Goal: Task Accomplishment & Management: Manage account settings

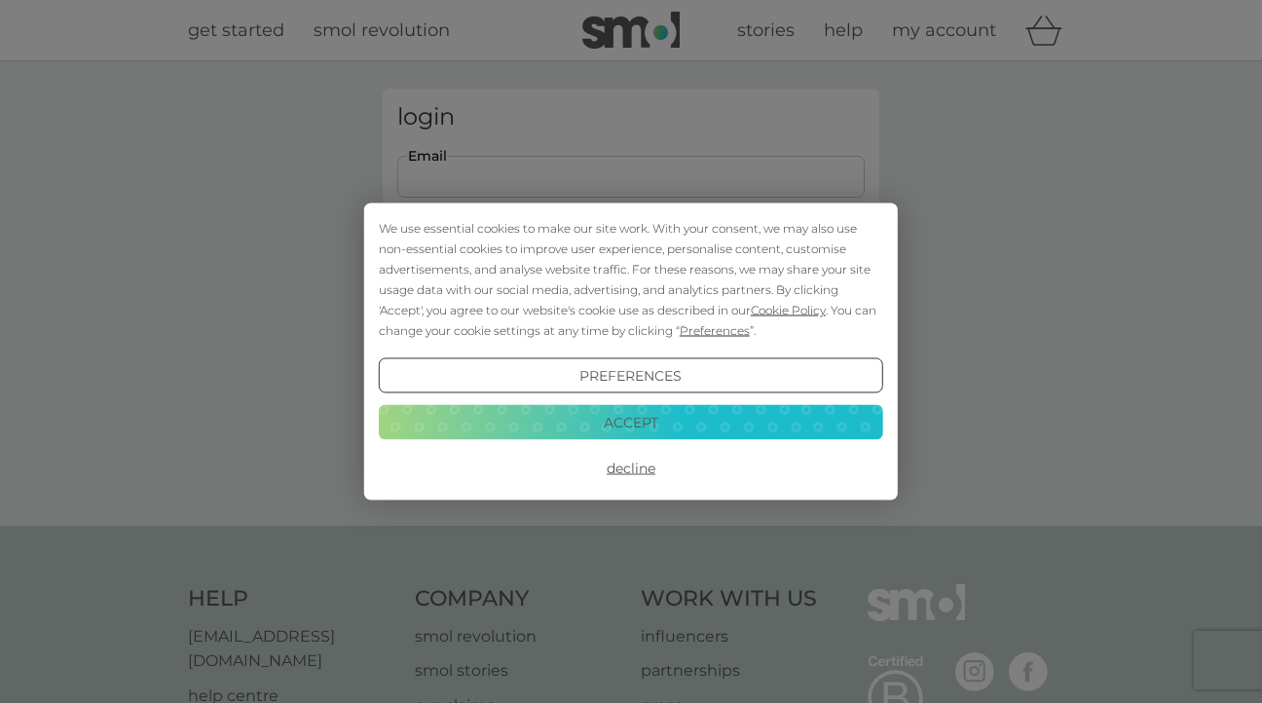
type input "[EMAIL_ADDRESS][DOMAIN_NAME]"
click at [635, 418] on button "Accept" at bounding box center [631, 421] width 504 height 35
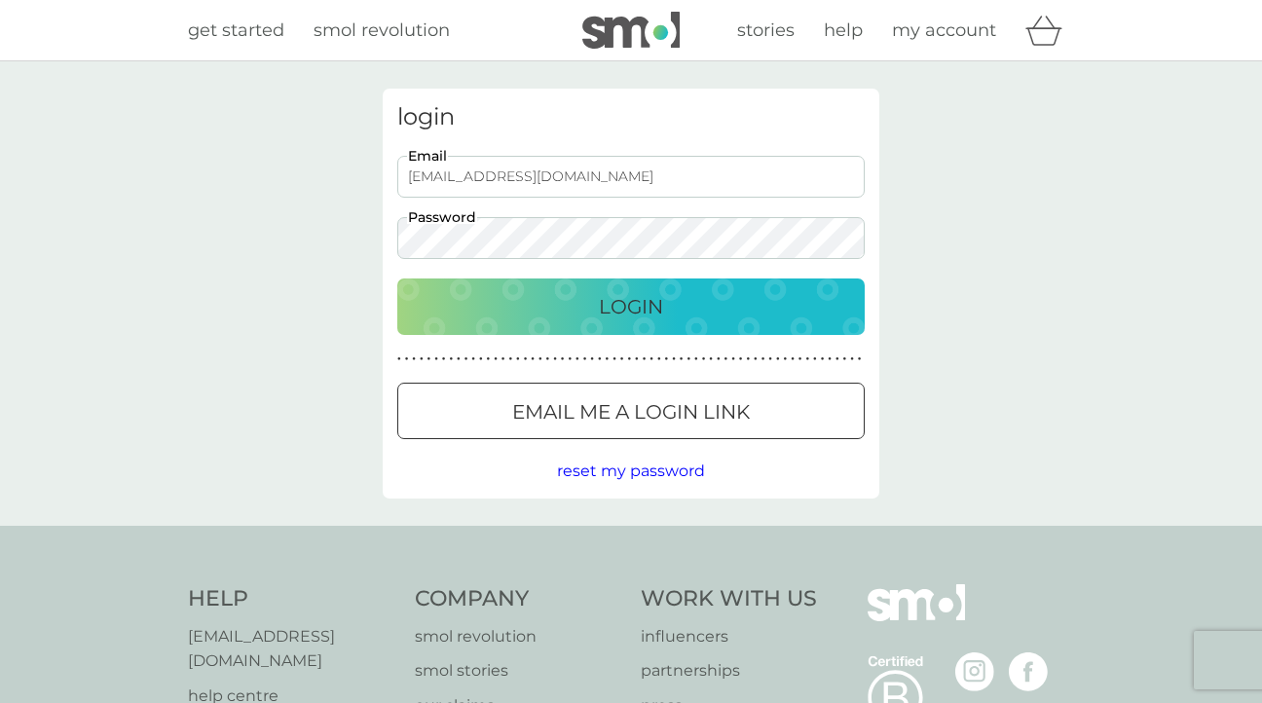
click at [642, 301] on p "Login" at bounding box center [631, 306] width 64 height 31
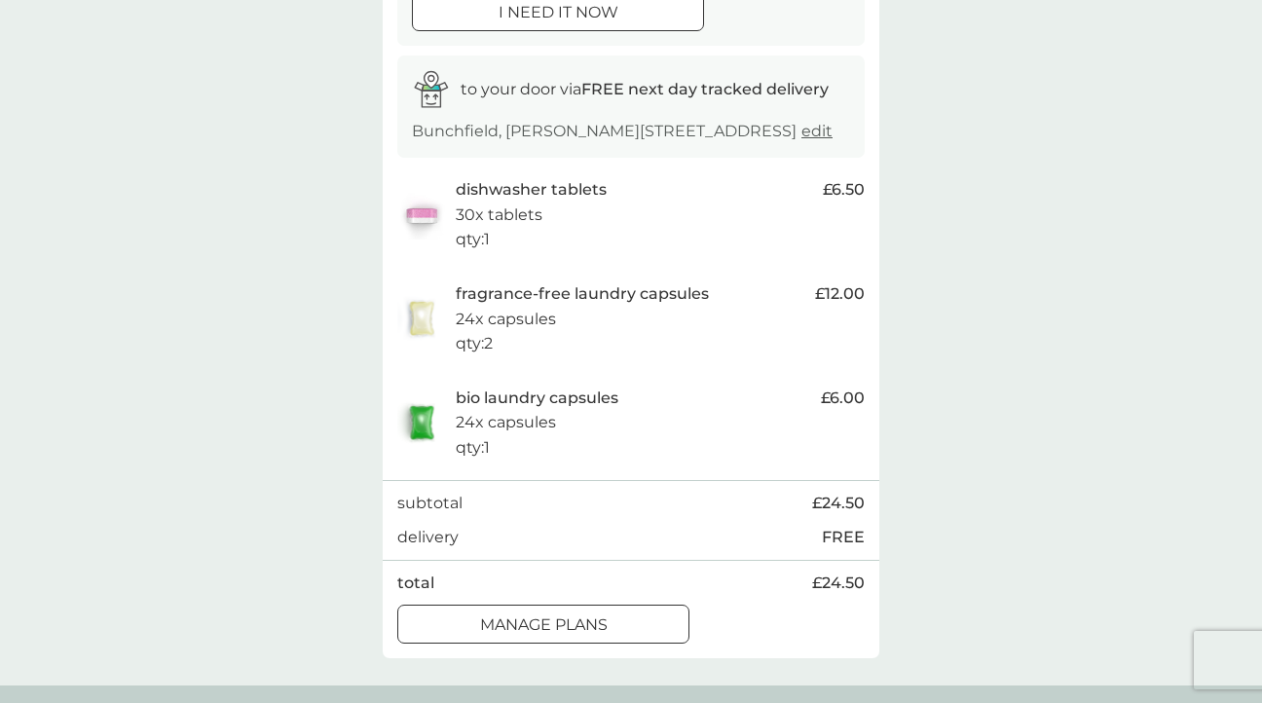
scroll to position [280, 0]
click at [561, 634] on div at bounding box center [543, 624] width 70 height 20
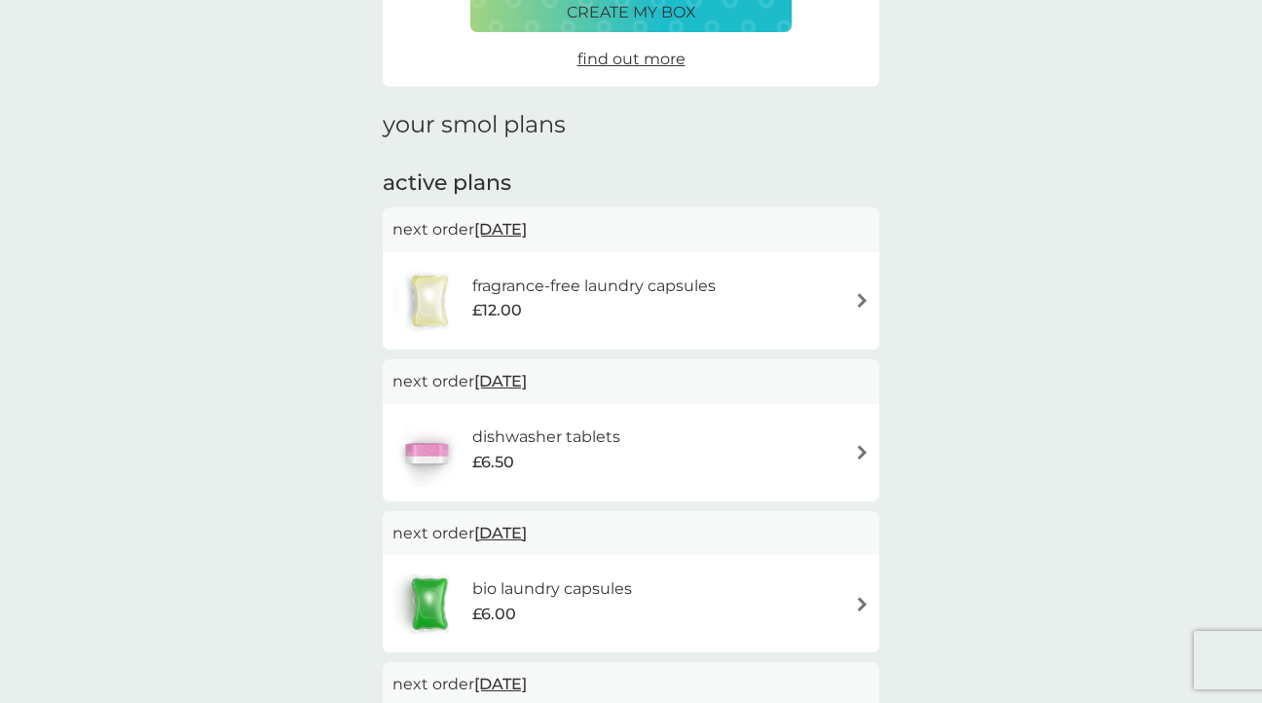
scroll to position [179, 0]
click at [865, 299] on img at bounding box center [862, 300] width 15 height 15
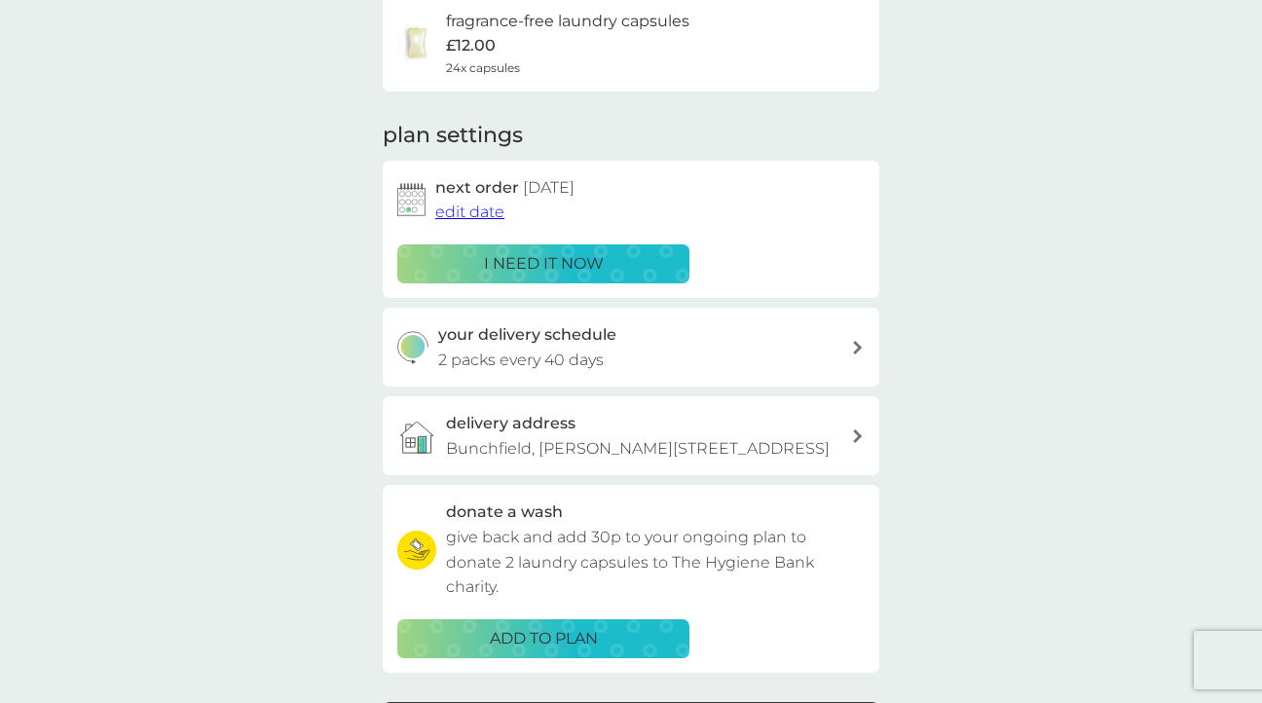
scroll to position [133, 0]
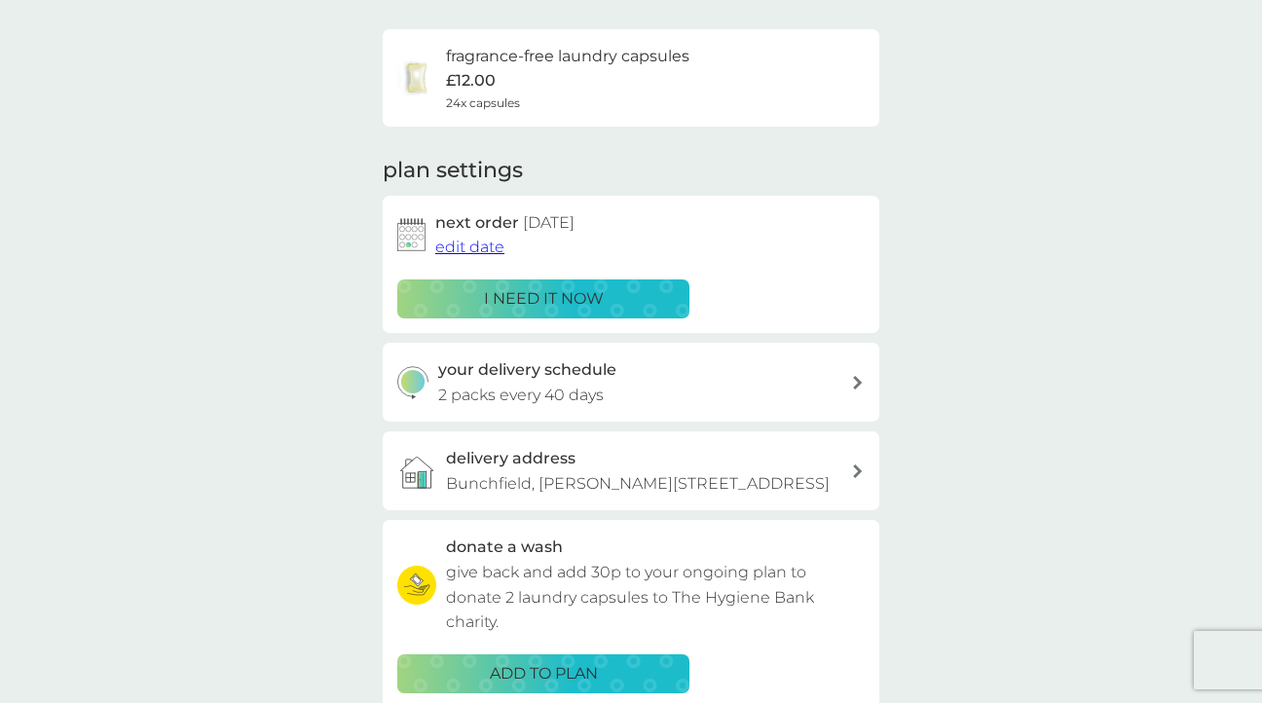
click at [859, 381] on icon at bounding box center [858, 383] width 10 height 14
select select "42"
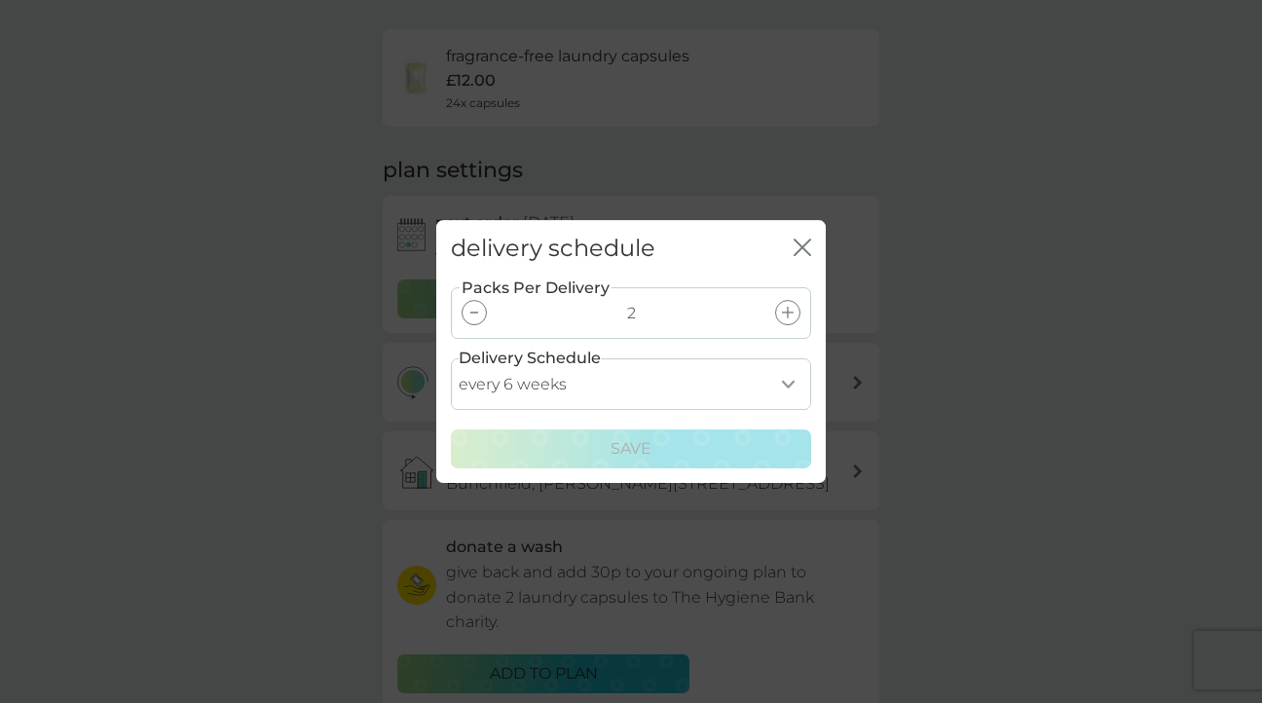
click at [475, 311] on div at bounding box center [474, 312] width 25 height 25
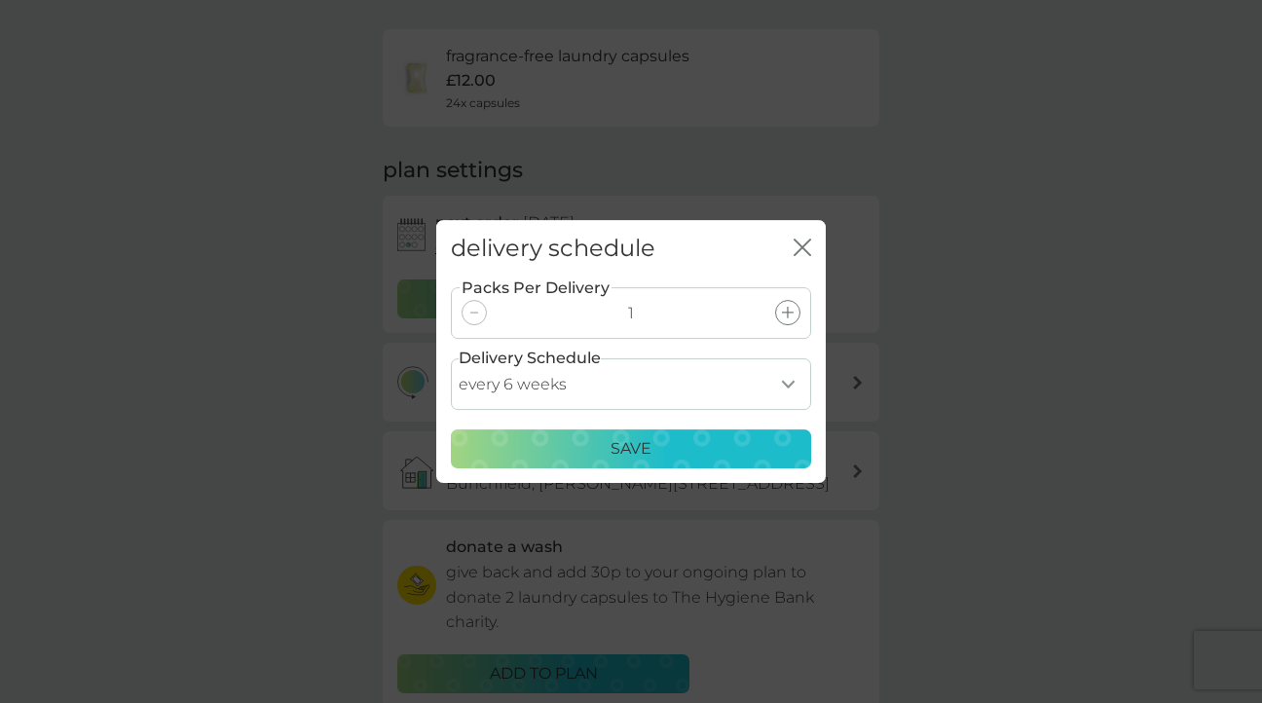
click at [637, 446] on p "Save" at bounding box center [631, 448] width 41 height 25
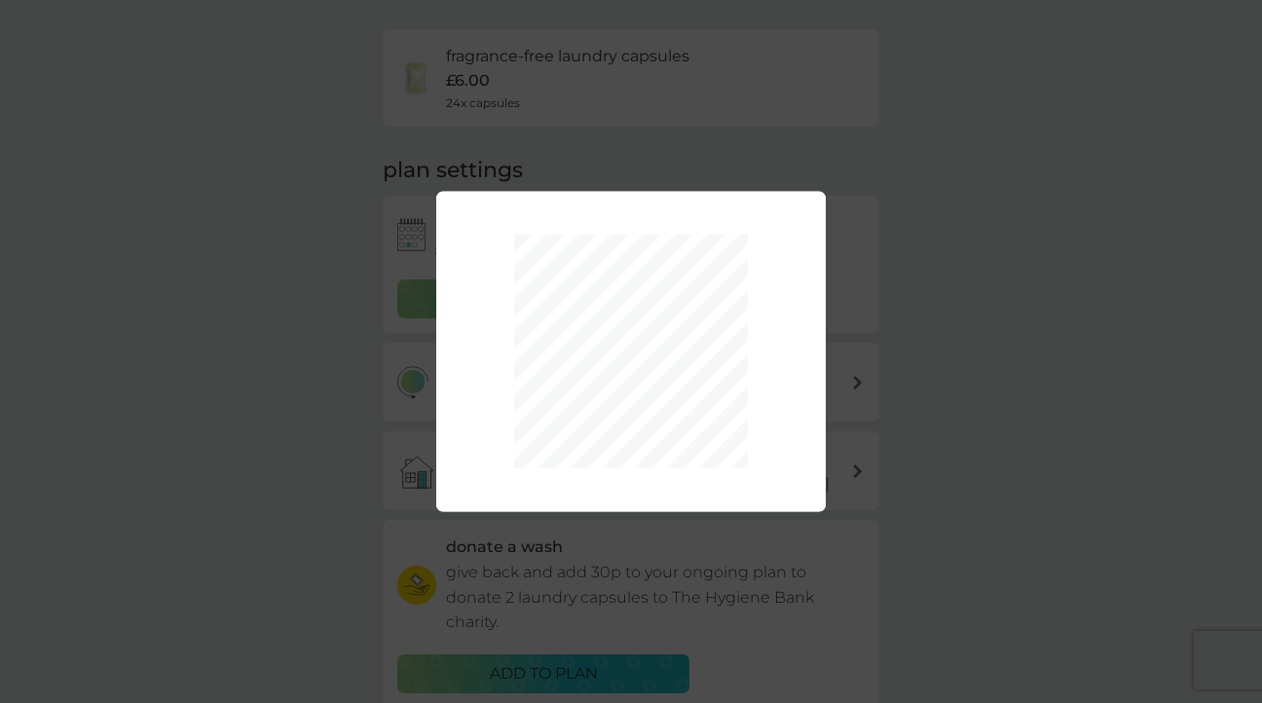
click at [318, 328] on div "Packs Per Delivery 1 Delivery Schedule every 1 week every 2 weeks every 3 weeks…" at bounding box center [631, 351] width 1262 height 703
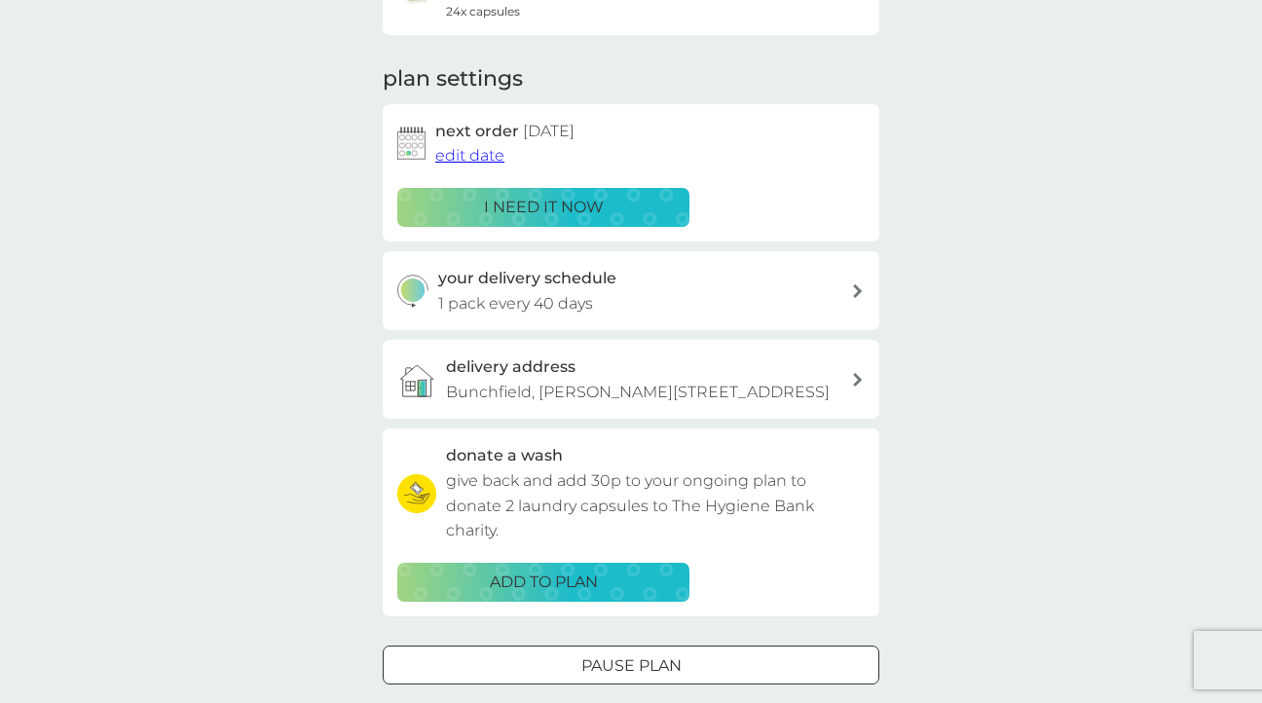
scroll to position [226, 0]
click at [476, 152] on span "edit date" at bounding box center [469, 154] width 69 height 19
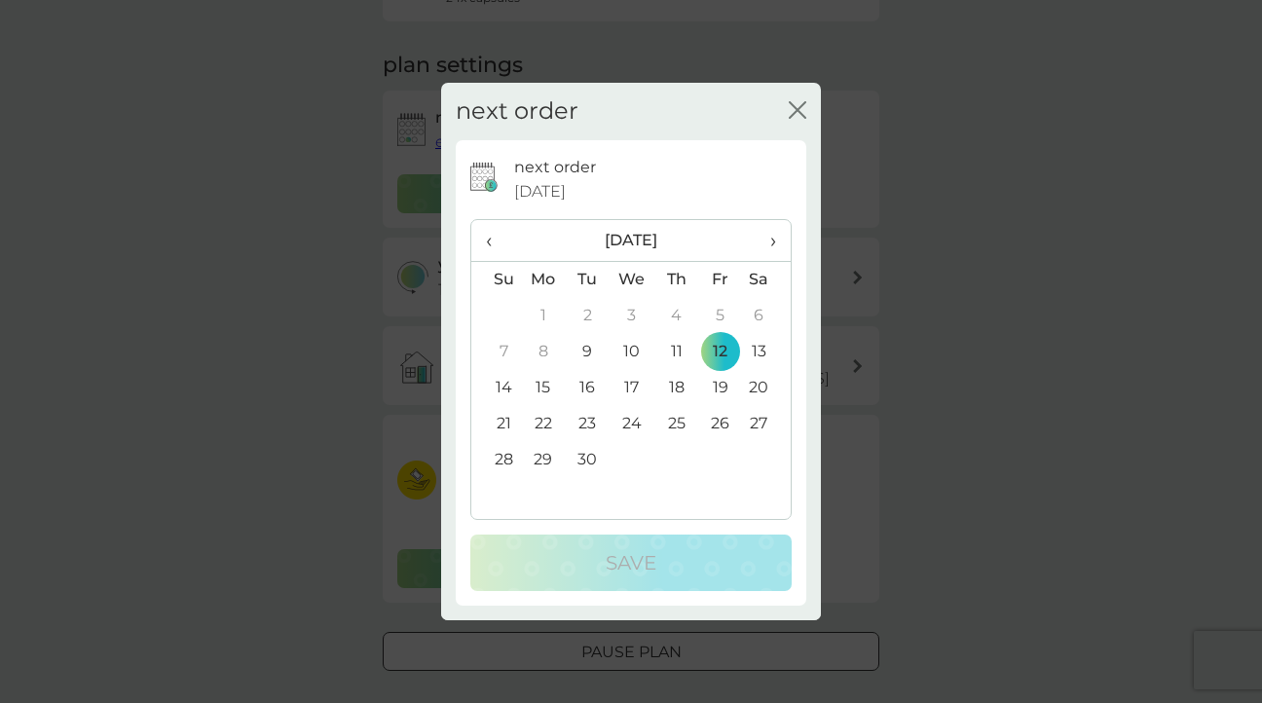
scroll to position [237, 0]
click at [775, 241] on span "›" at bounding box center [766, 240] width 19 height 41
click at [723, 422] on td "24" at bounding box center [720, 424] width 44 height 36
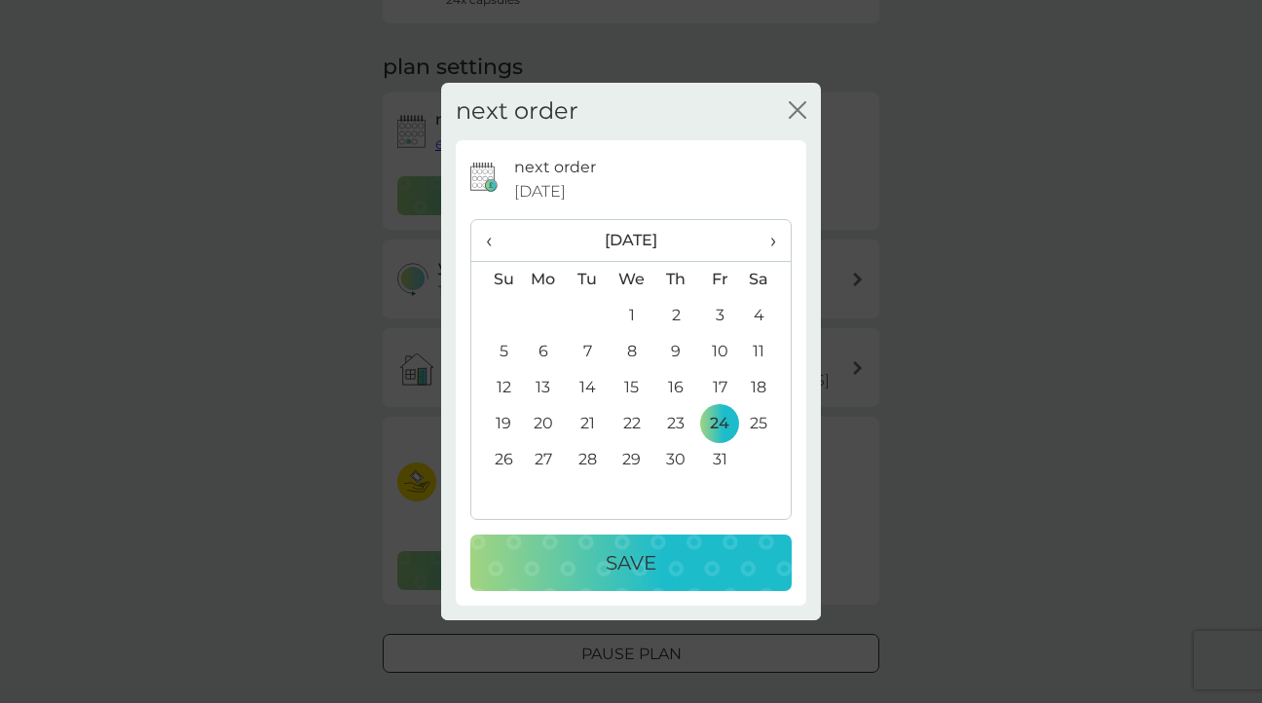
click at [637, 563] on p "Save" at bounding box center [631, 562] width 51 height 31
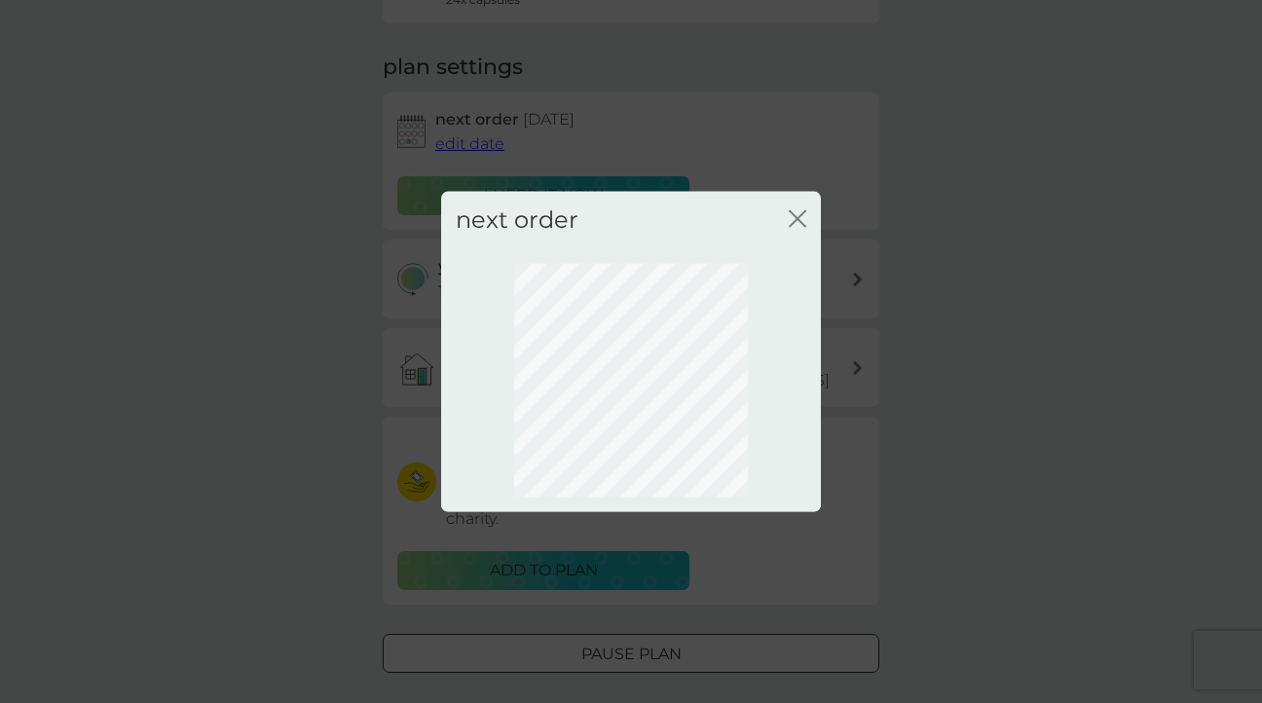
click at [800, 214] on icon "close" at bounding box center [798, 219] width 18 height 18
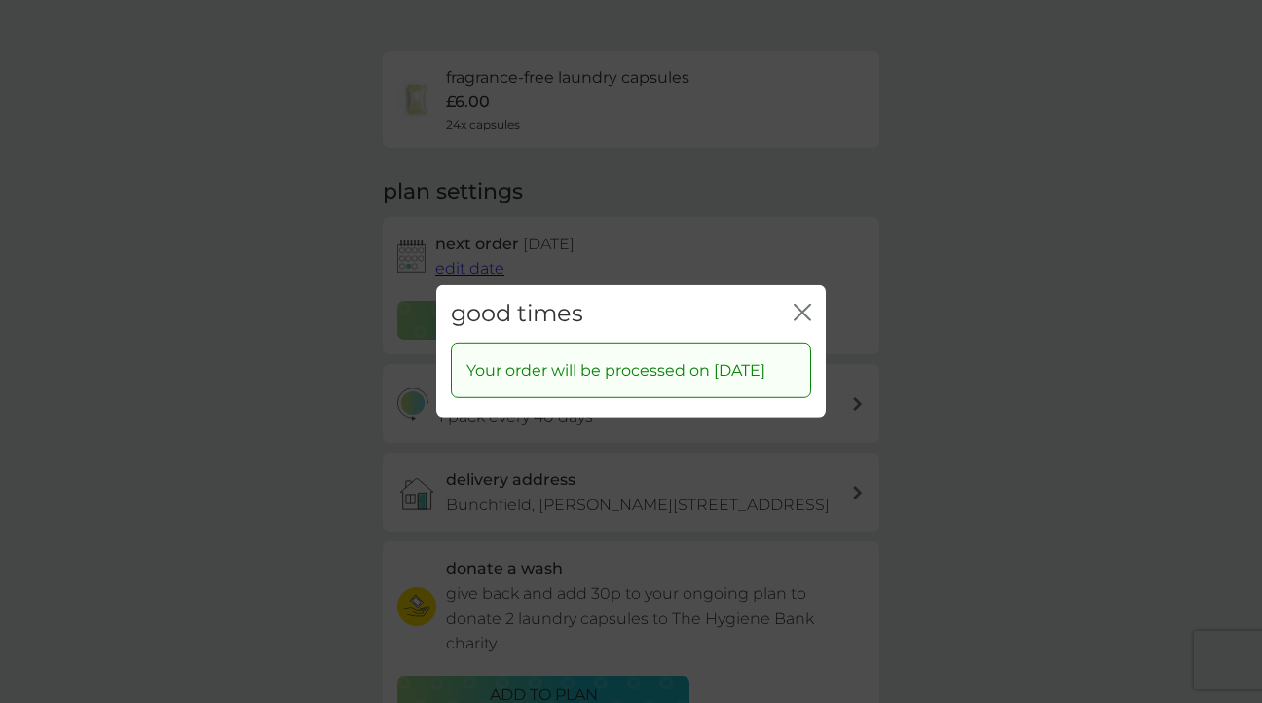
click at [746, 538] on div "good times close Your order will be processed on [DATE]" at bounding box center [631, 351] width 1262 height 703
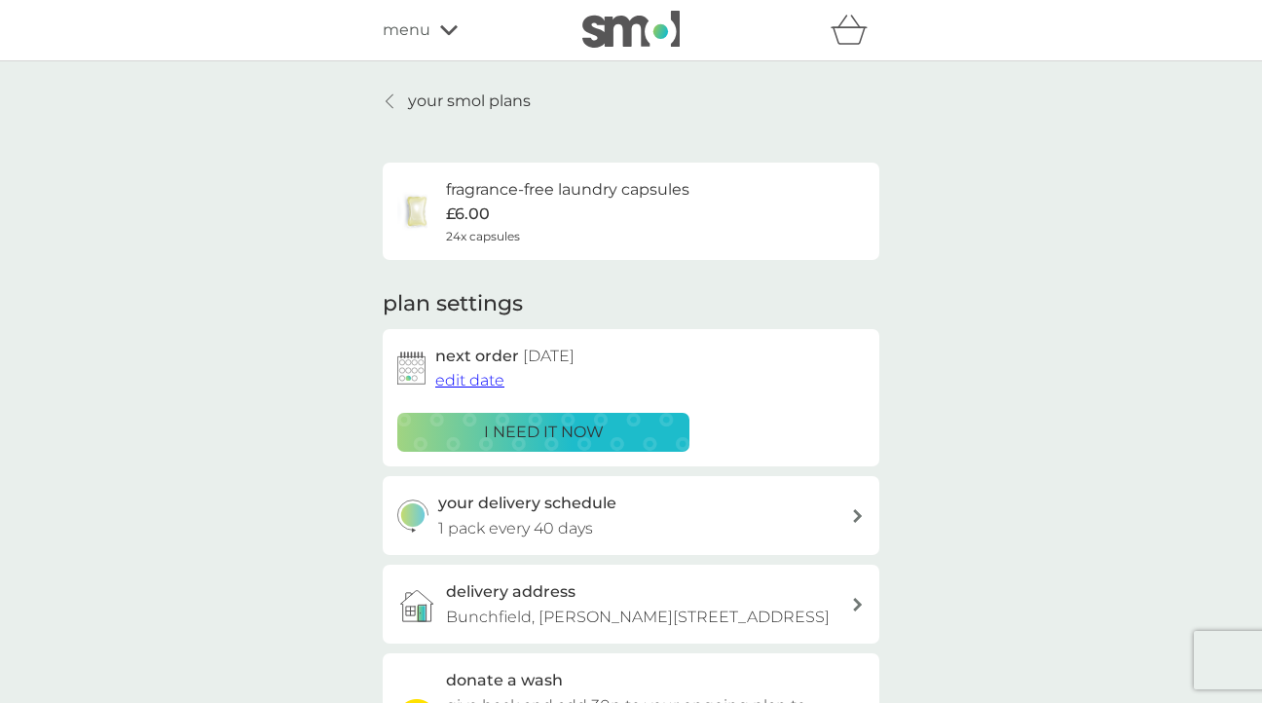
scroll to position [0, 0]
click at [442, 101] on p "your smol plans" at bounding box center [469, 101] width 123 height 25
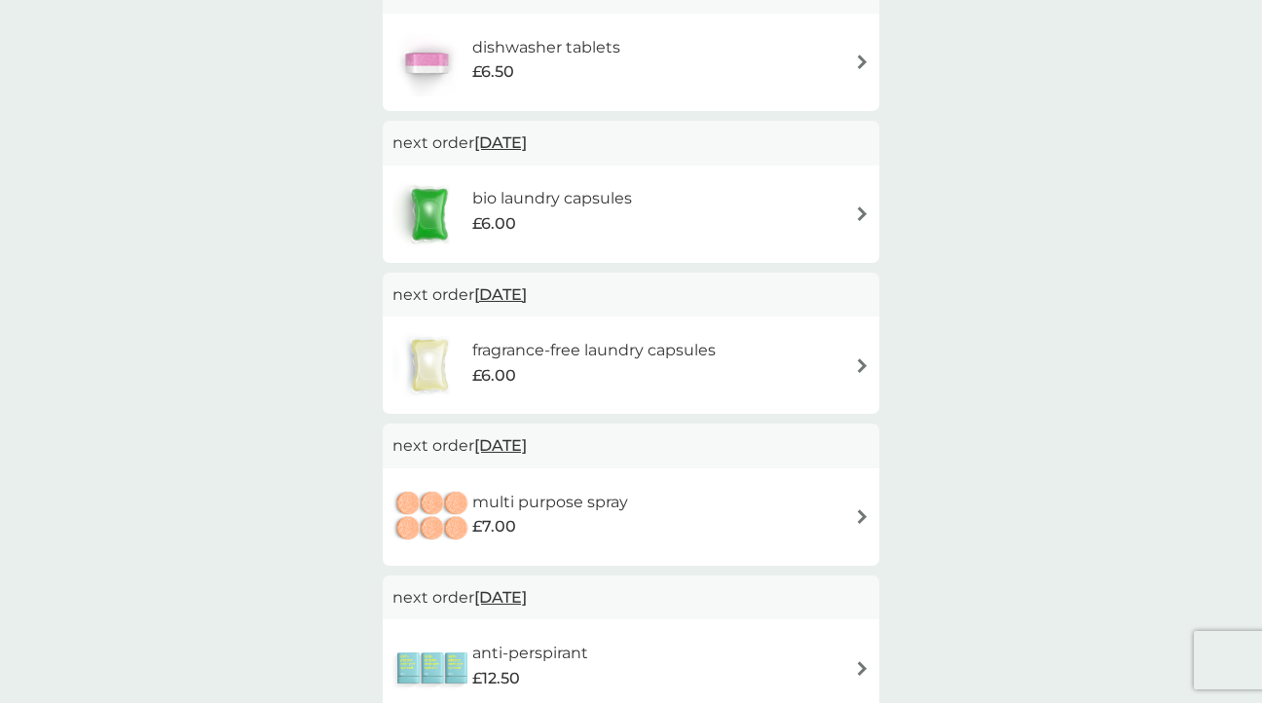
scroll to position [422, 0]
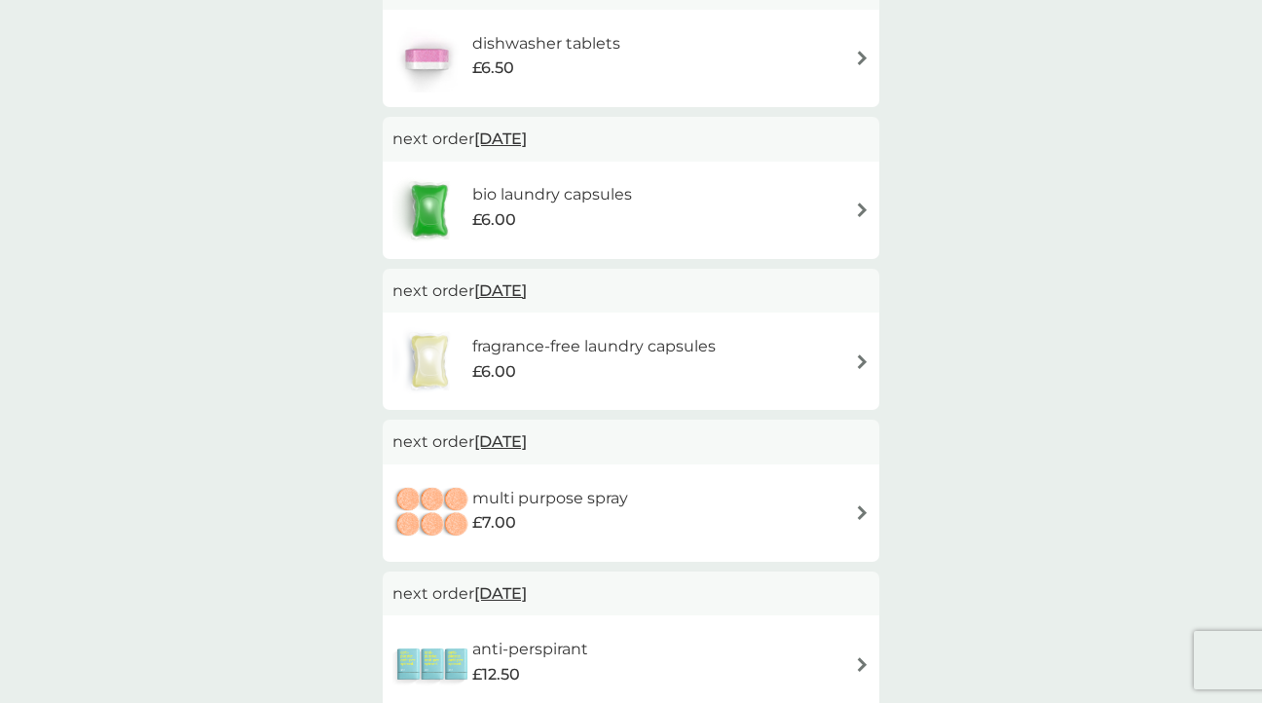
click at [730, 263] on div "active plans next order [DATE] dishwasher tablets £6.50 next order [DATE] bio l…" at bounding box center [631, 623] width 497 height 1394
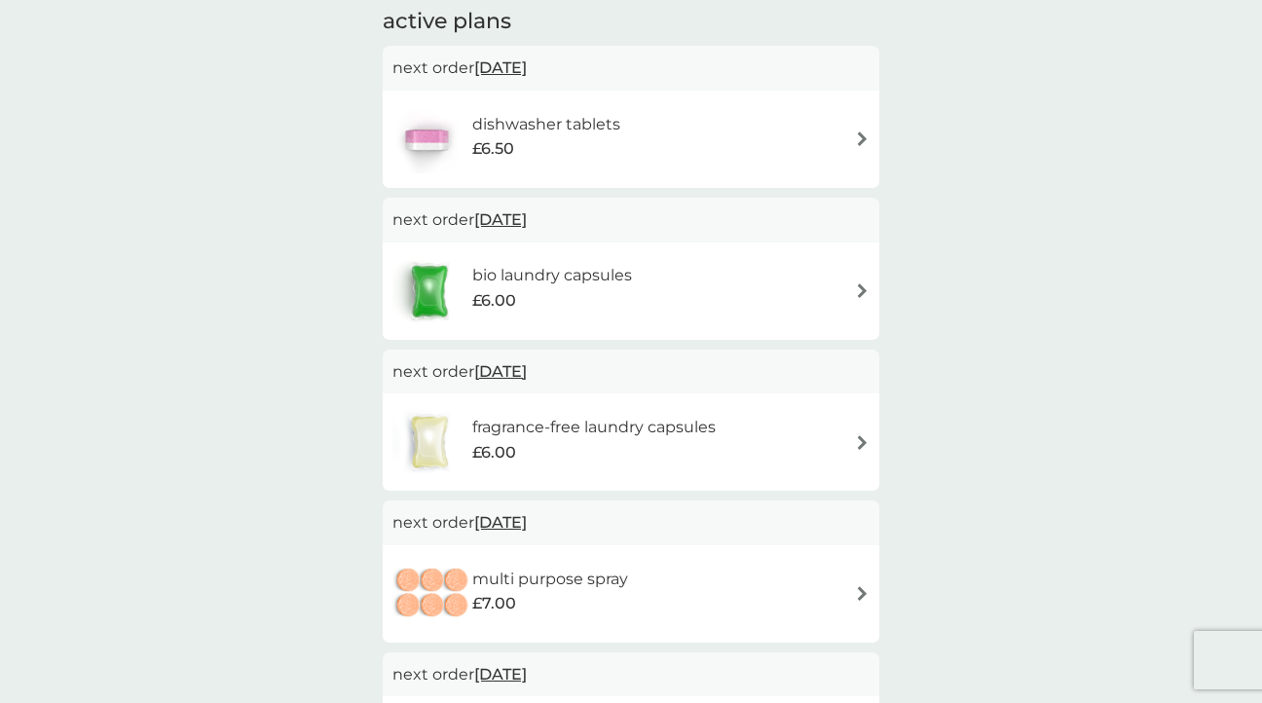
scroll to position [339, 0]
click at [865, 140] on img at bounding box center [862, 140] width 15 height 15
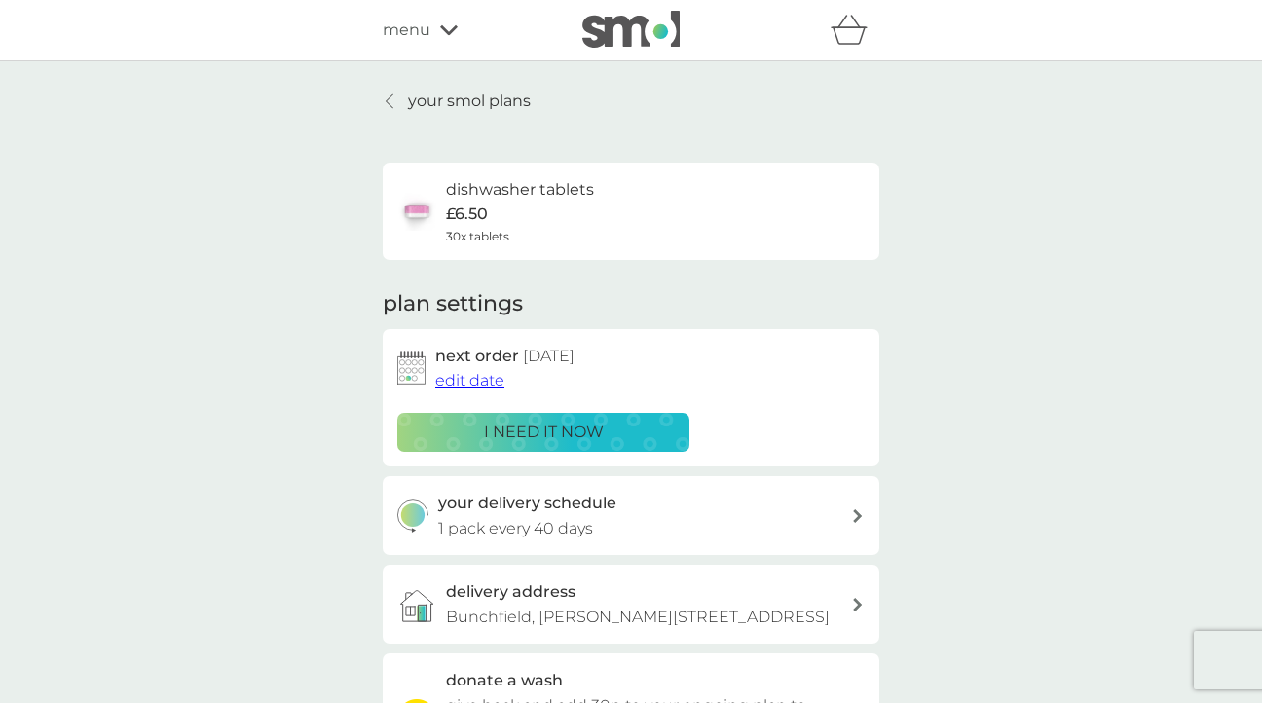
click at [487, 379] on span "edit date" at bounding box center [469, 380] width 69 height 19
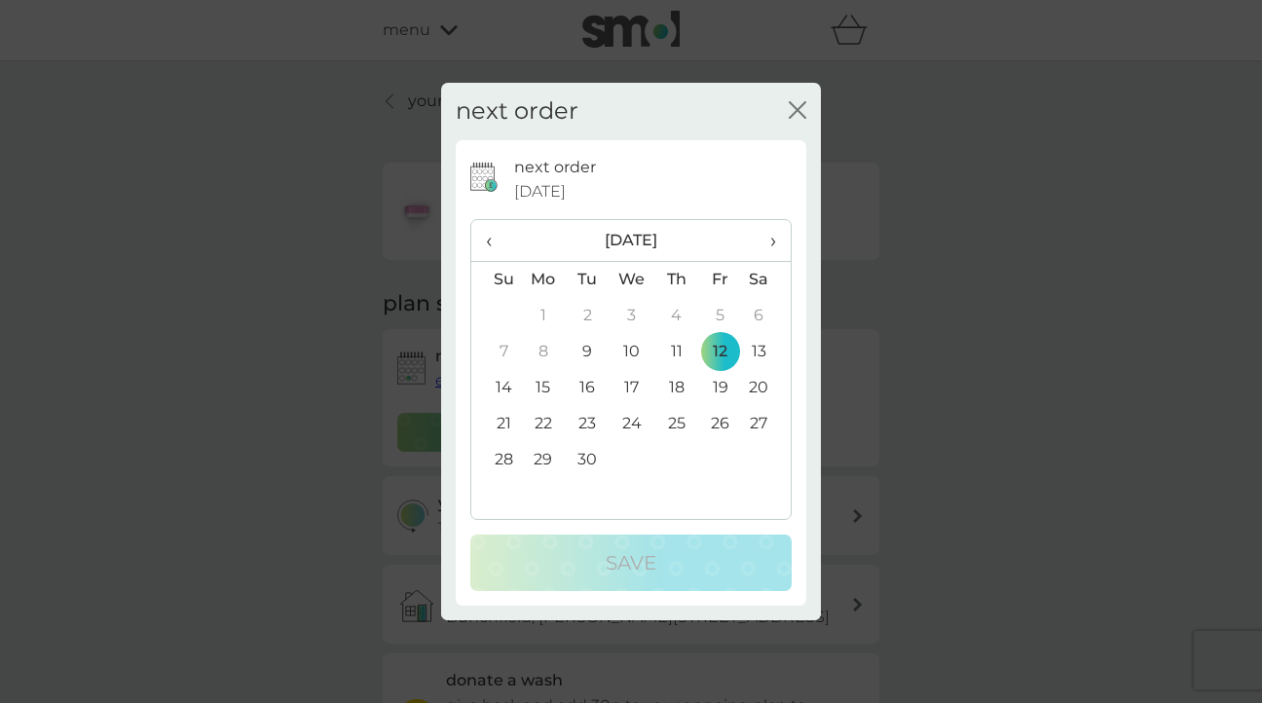
click at [631, 424] on td "24" at bounding box center [632, 424] width 45 height 36
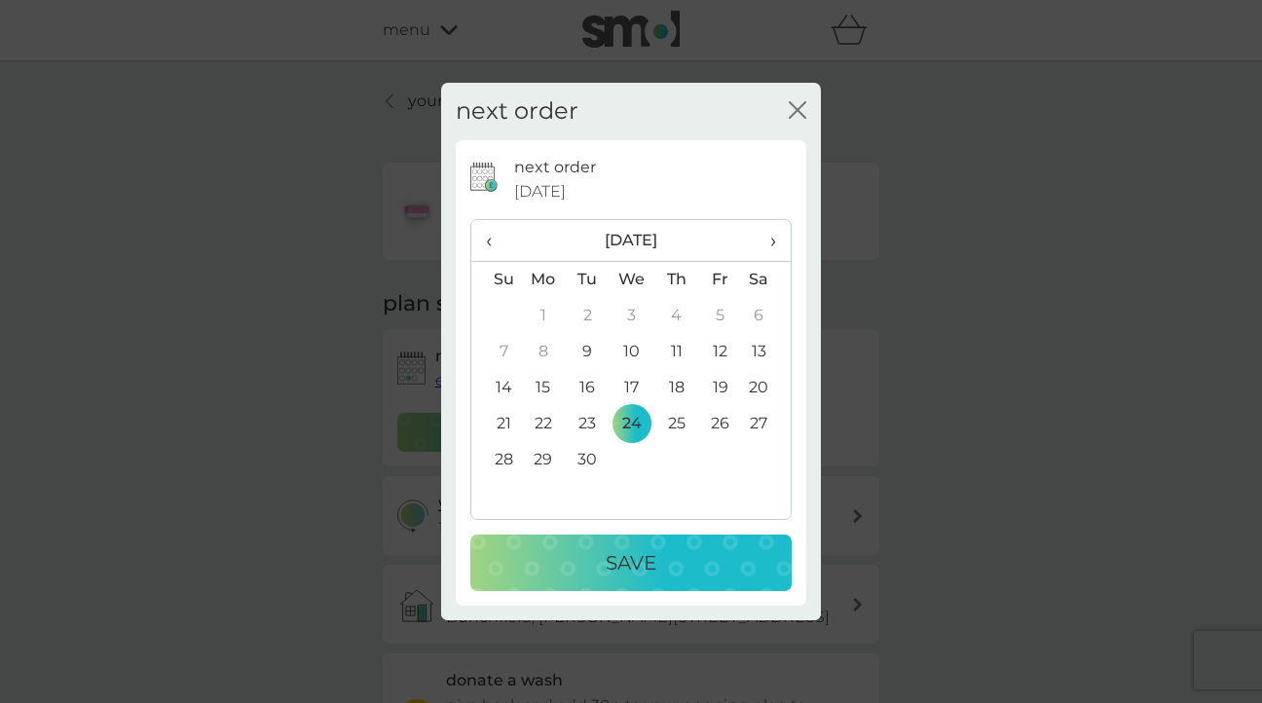
click at [633, 561] on p "Save" at bounding box center [631, 562] width 51 height 31
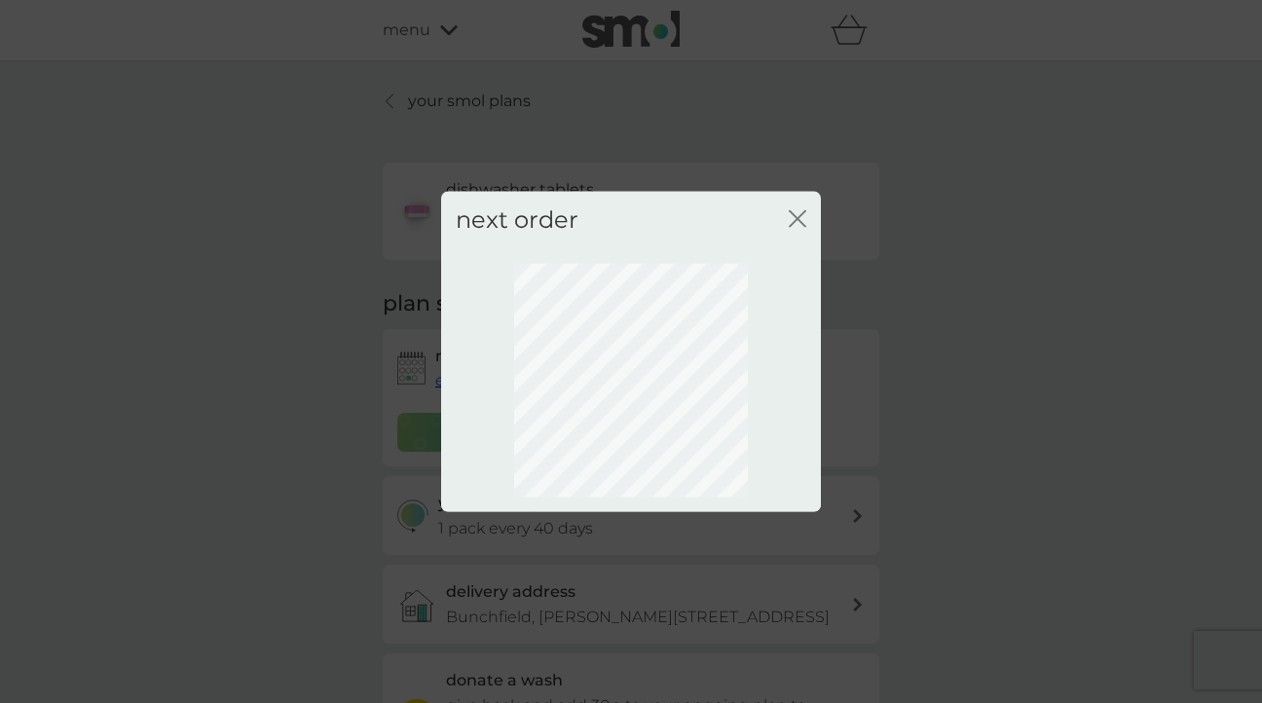
click at [287, 429] on div "next order close" at bounding box center [631, 351] width 1262 height 703
click at [796, 216] on icon "close" at bounding box center [794, 219] width 8 height 16
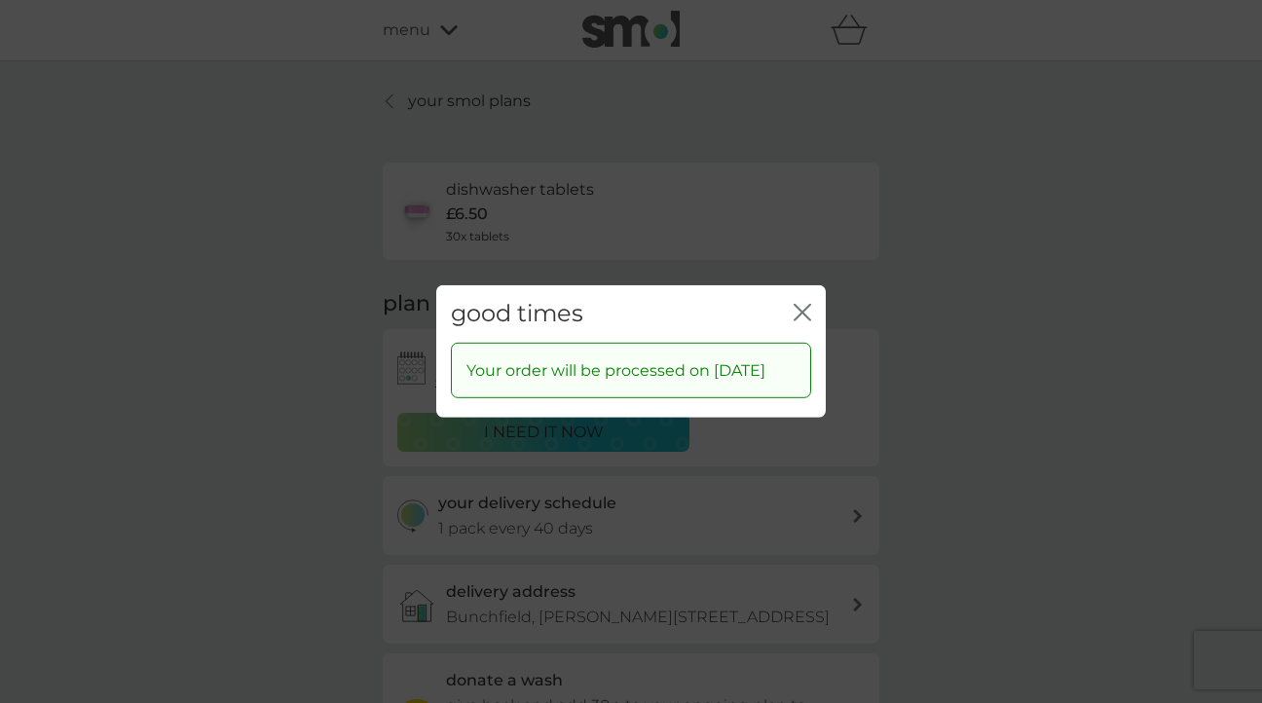
click at [375, 294] on div "good times close Your order will be processed on [DATE]" at bounding box center [631, 351] width 1262 height 703
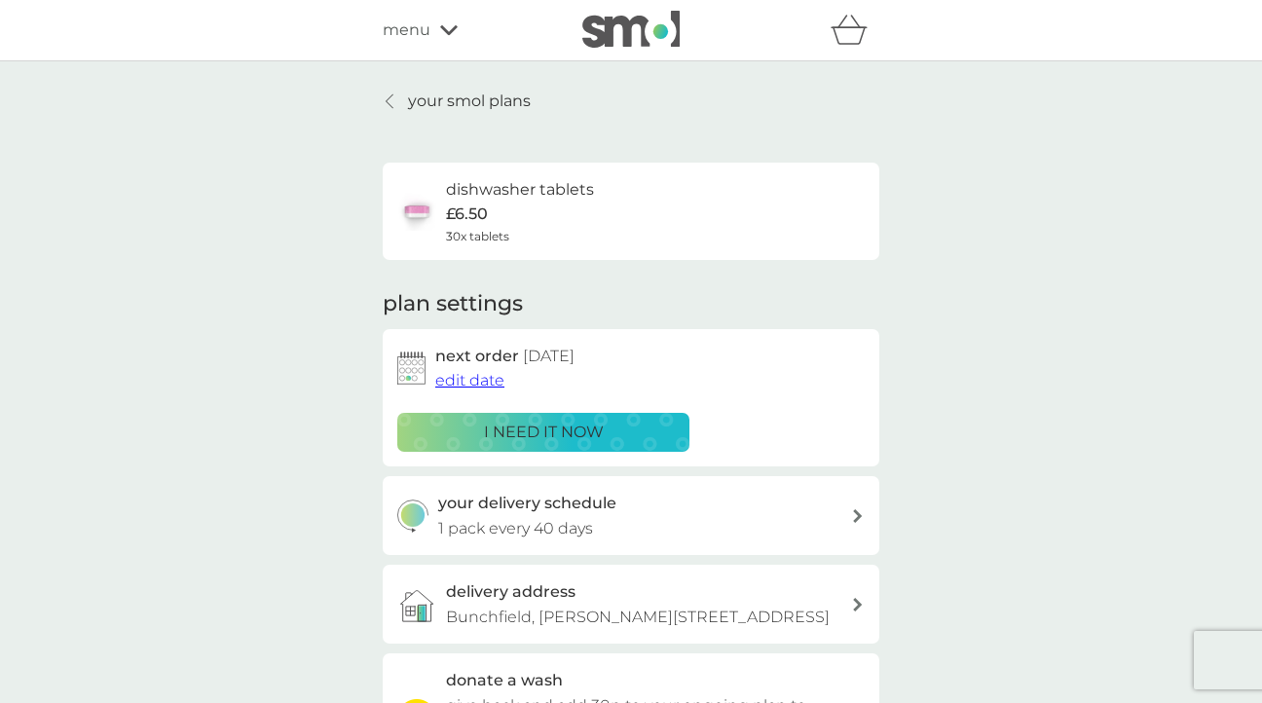
click at [452, 100] on p "your smol plans" at bounding box center [469, 101] width 123 height 25
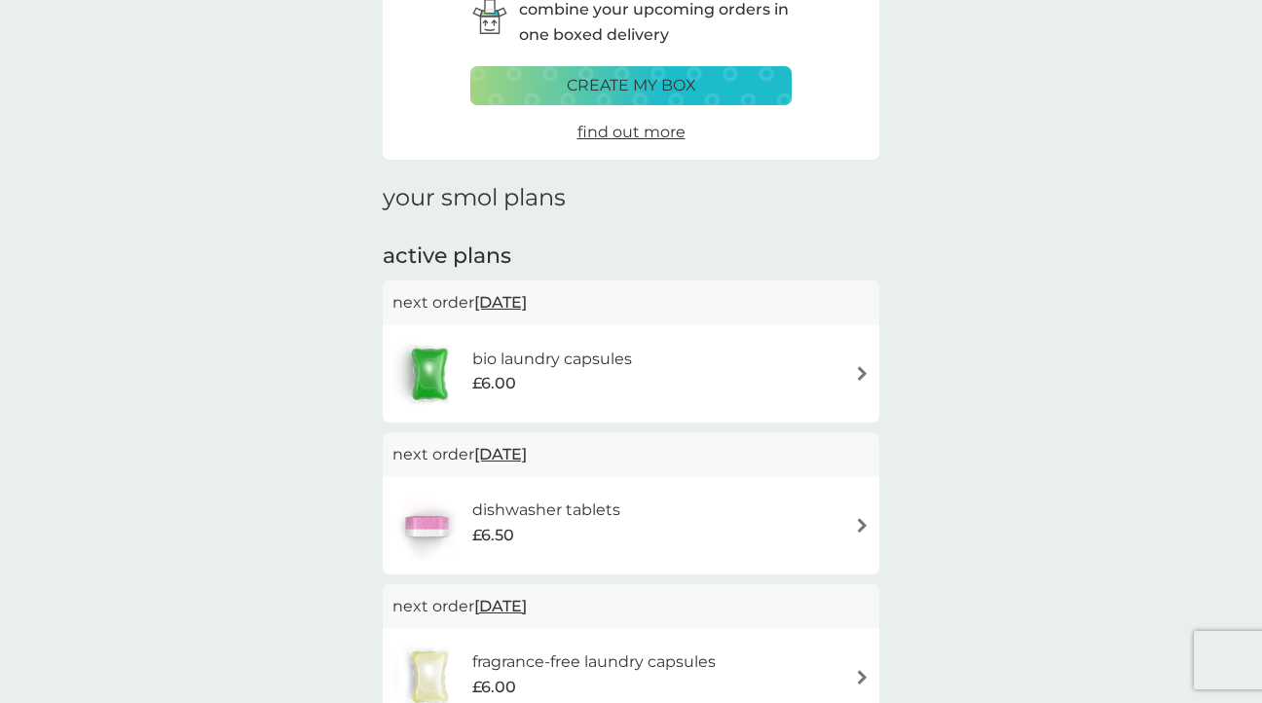
scroll to position [150, 0]
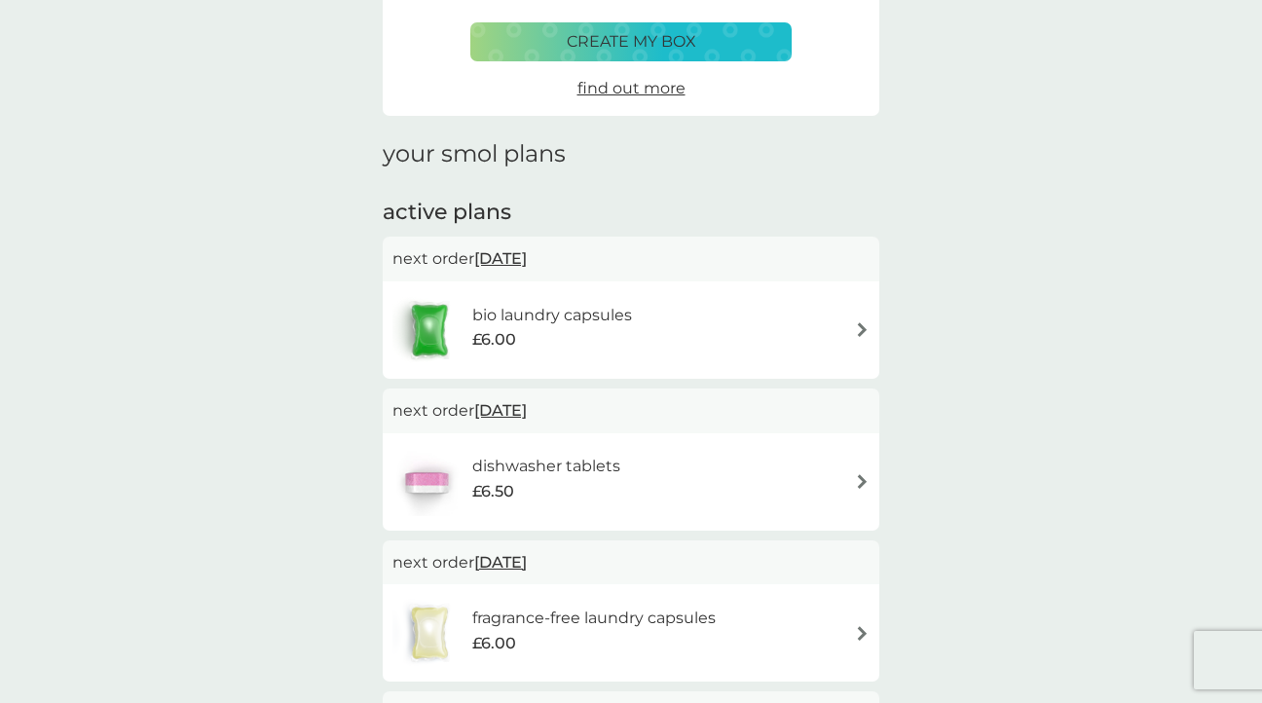
click at [517, 258] on span "[DATE]" at bounding box center [500, 259] width 53 height 38
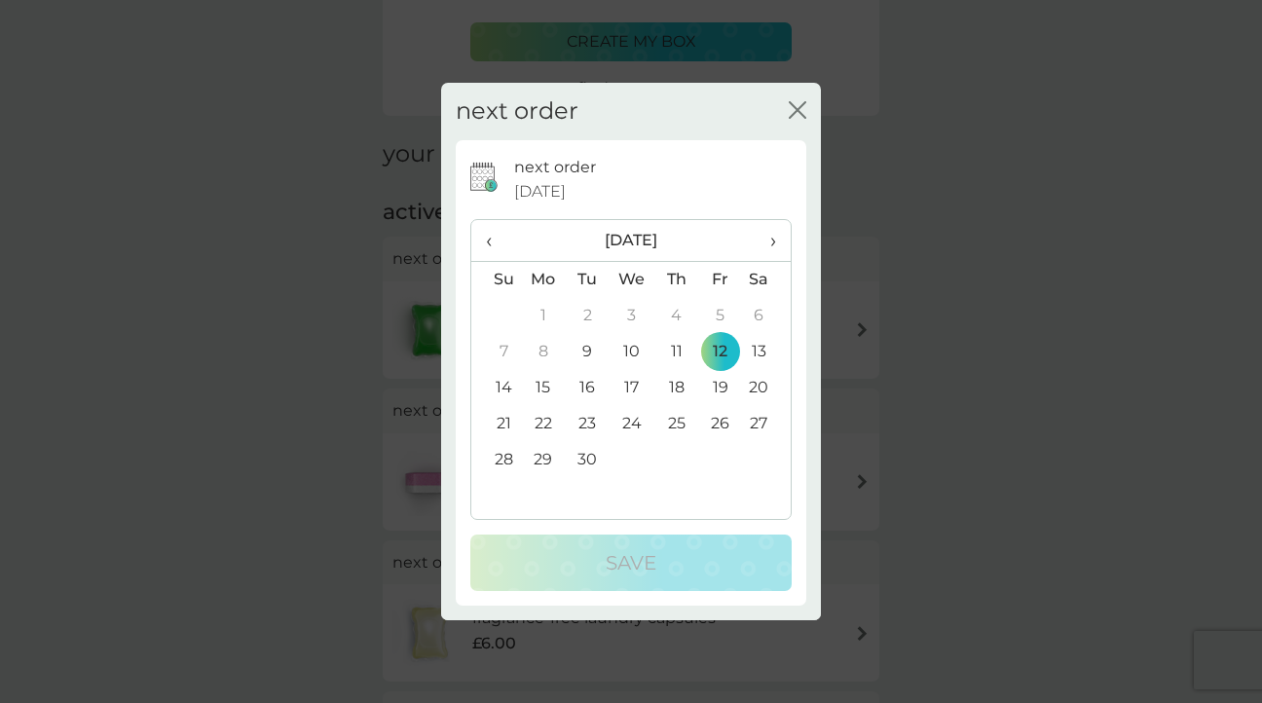
click at [631, 422] on td "24" at bounding box center [632, 424] width 45 height 36
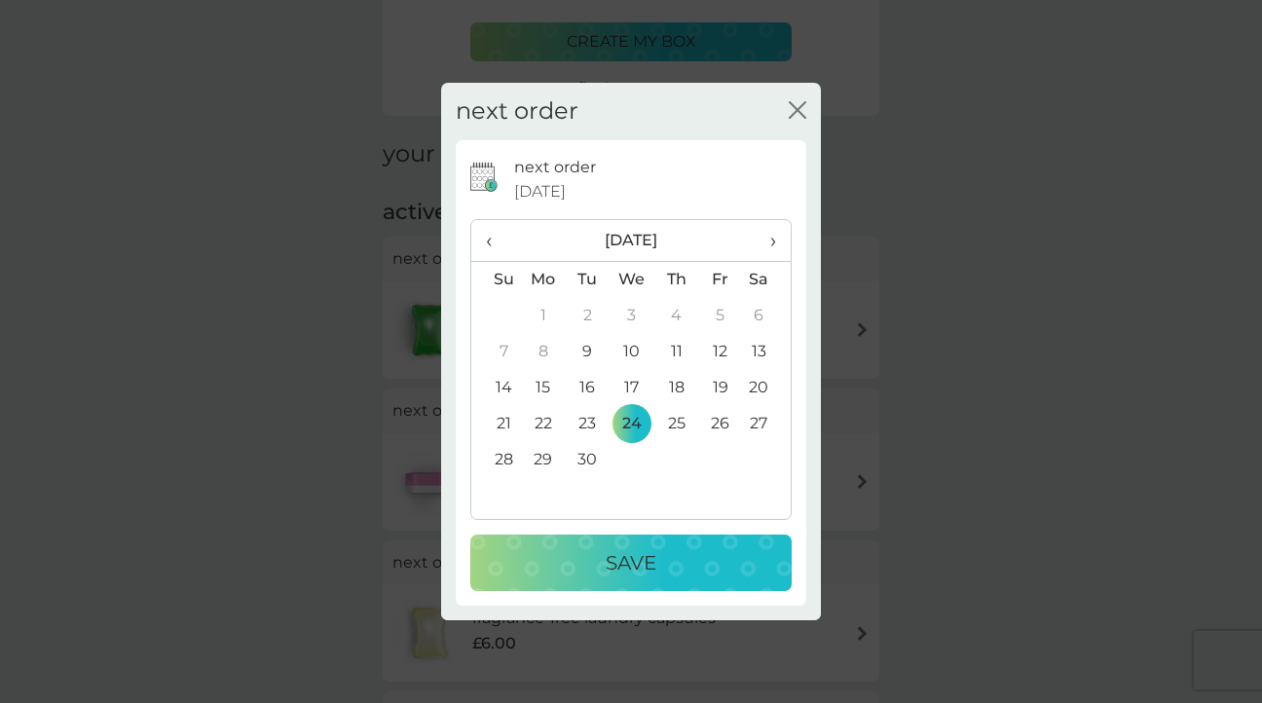
click at [615, 561] on p "Save" at bounding box center [631, 562] width 51 height 31
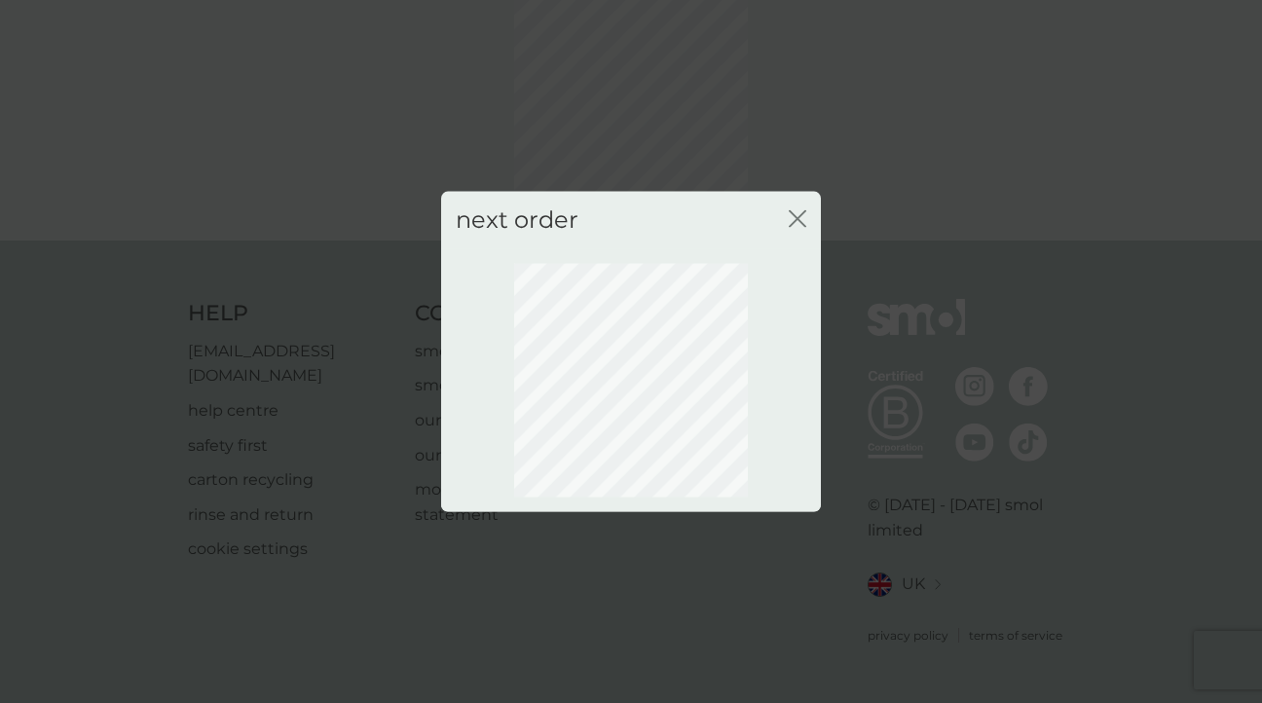
scroll to position [112, 0]
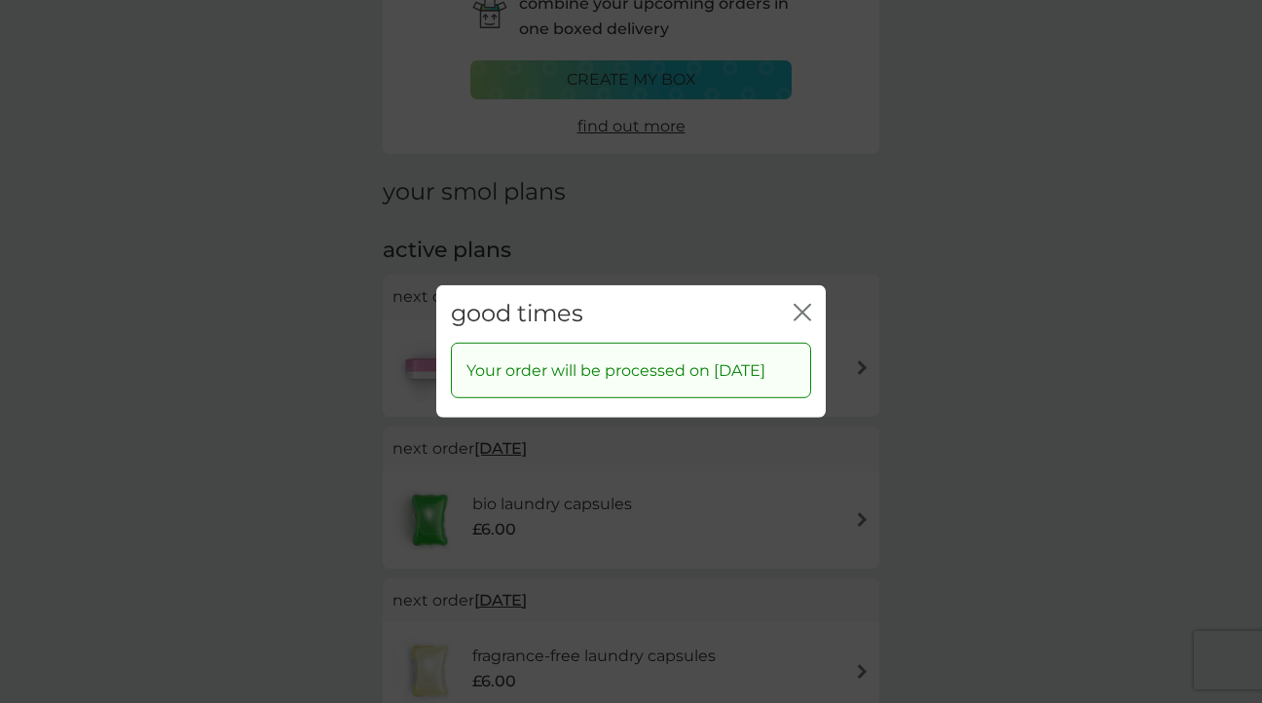
click at [338, 280] on div "good times close Your order will be processed on [DATE]" at bounding box center [631, 351] width 1262 height 703
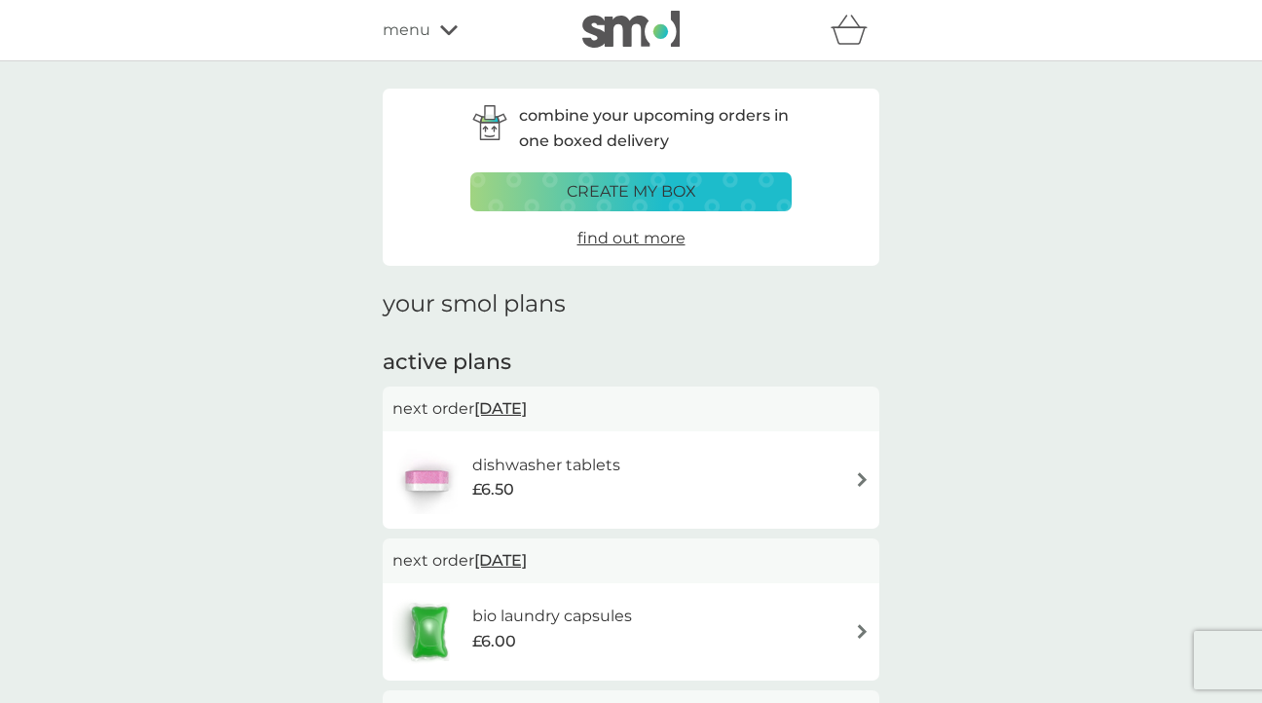
scroll to position [0, 0]
click at [440, 31] on icon at bounding box center [449, 30] width 18 height 12
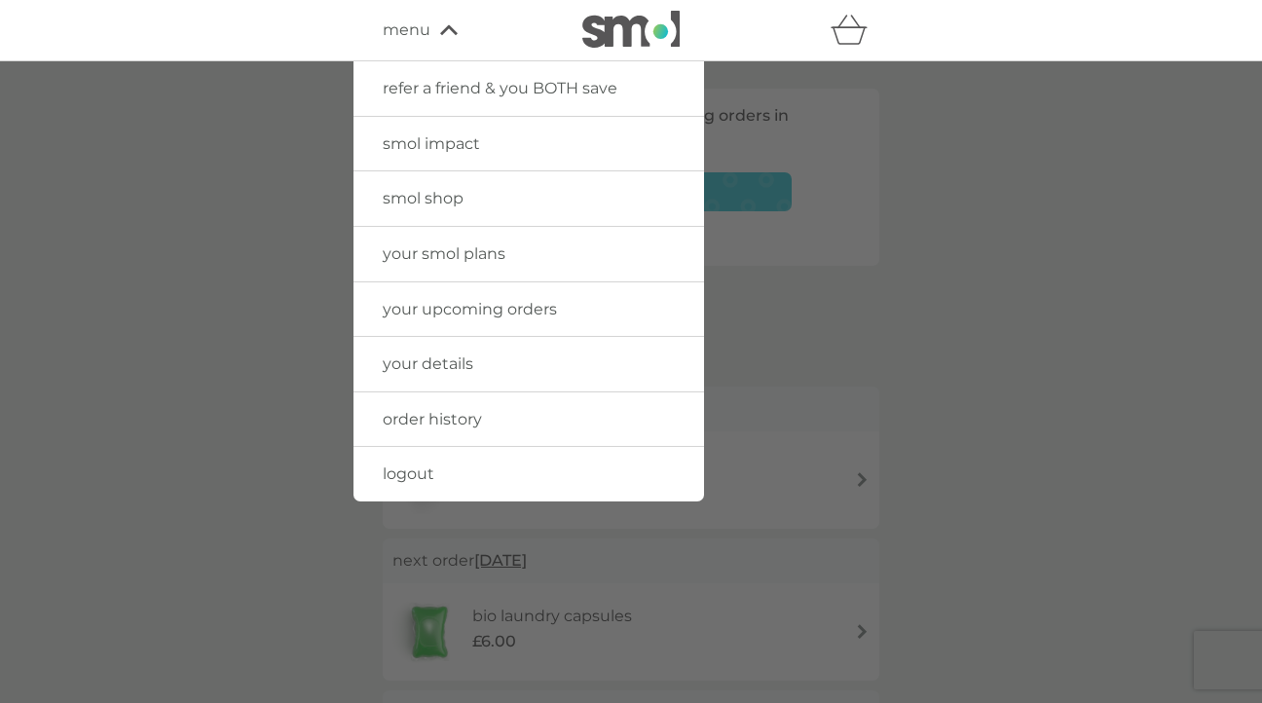
click at [424, 193] on span "smol shop" at bounding box center [423, 198] width 81 height 19
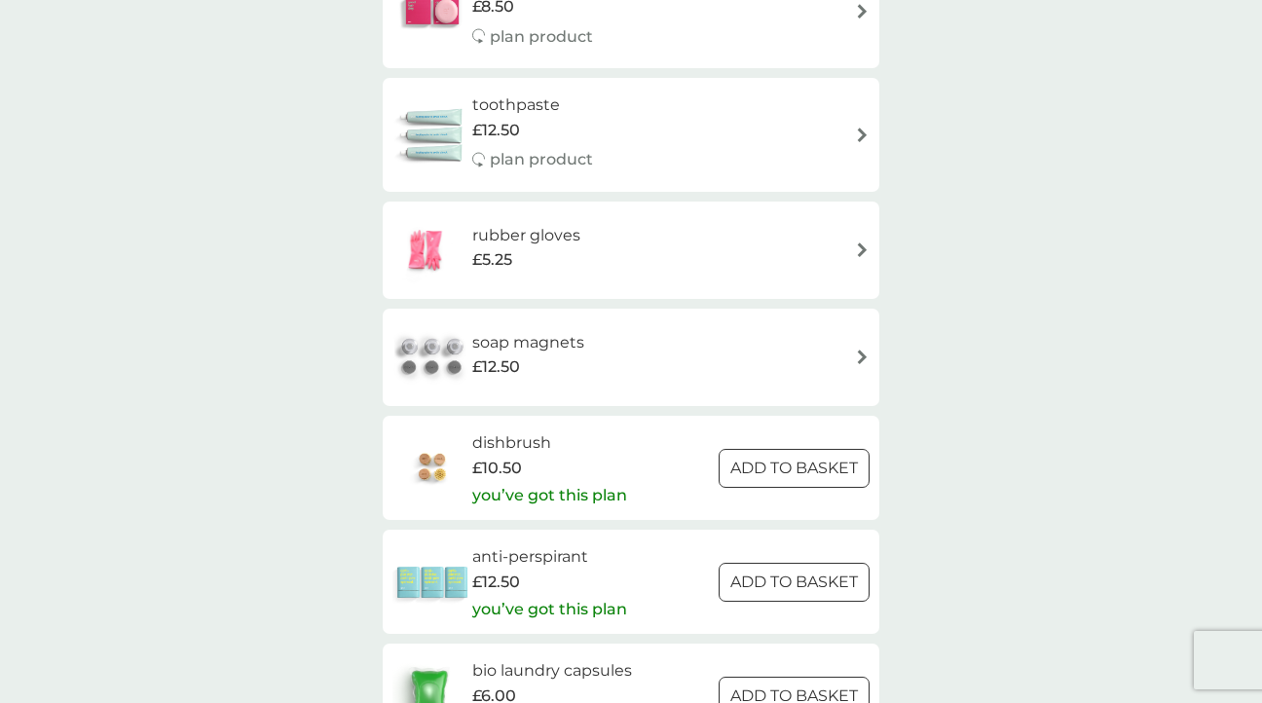
scroll to position [1887, 0]
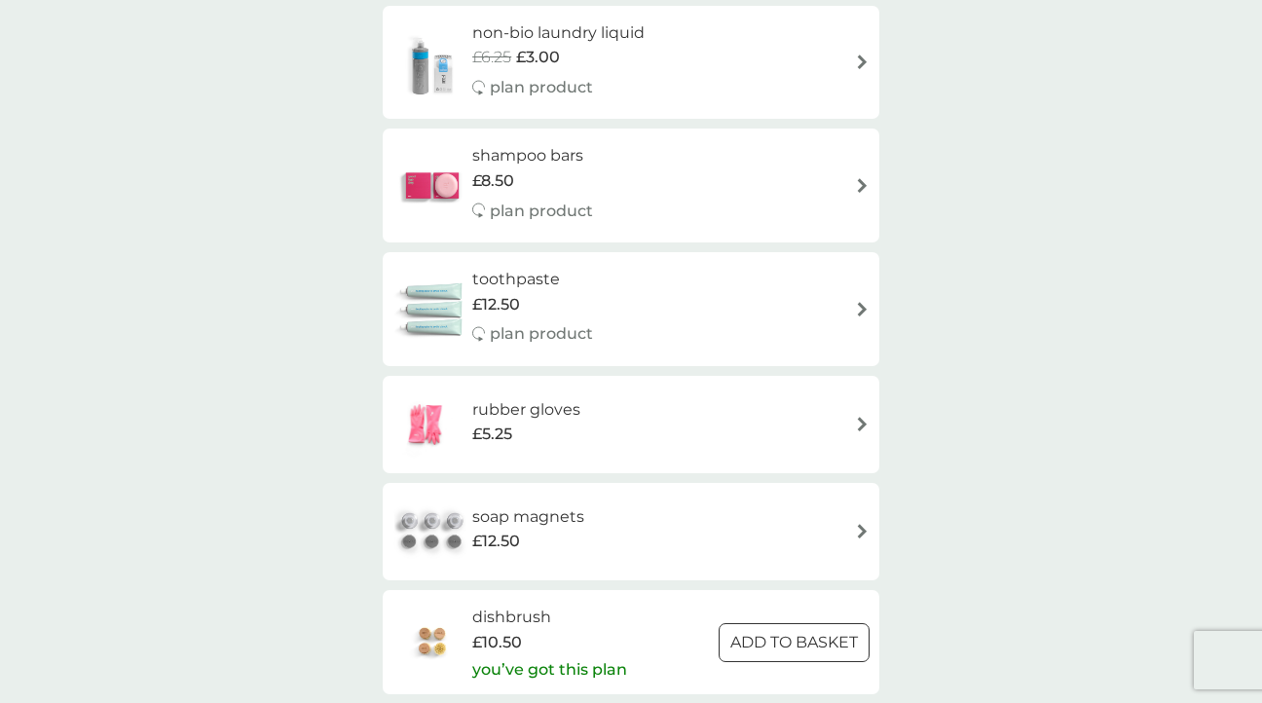
click at [506, 267] on h6 "toothpaste" at bounding box center [532, 279] width 121 height 25
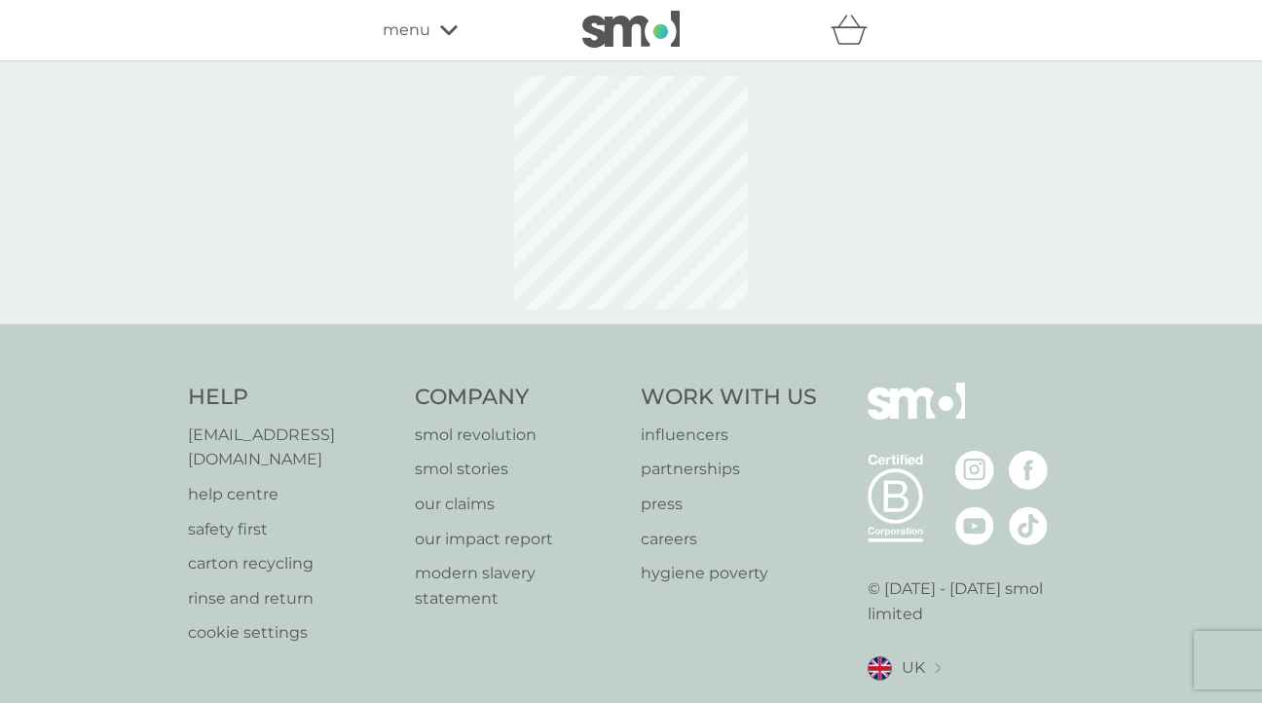
select select "91"
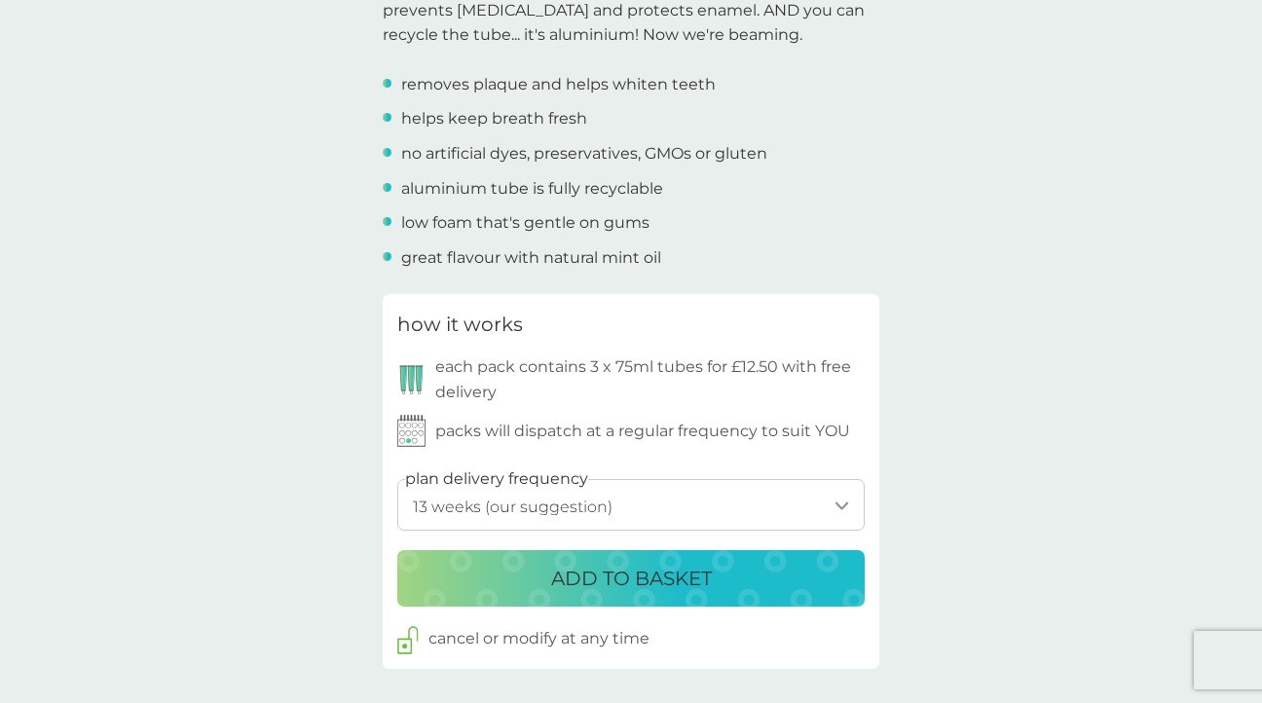
click at [615, 568] on p "ADD TO BASKET" at bounding box center [631, 578] width 161 height 31
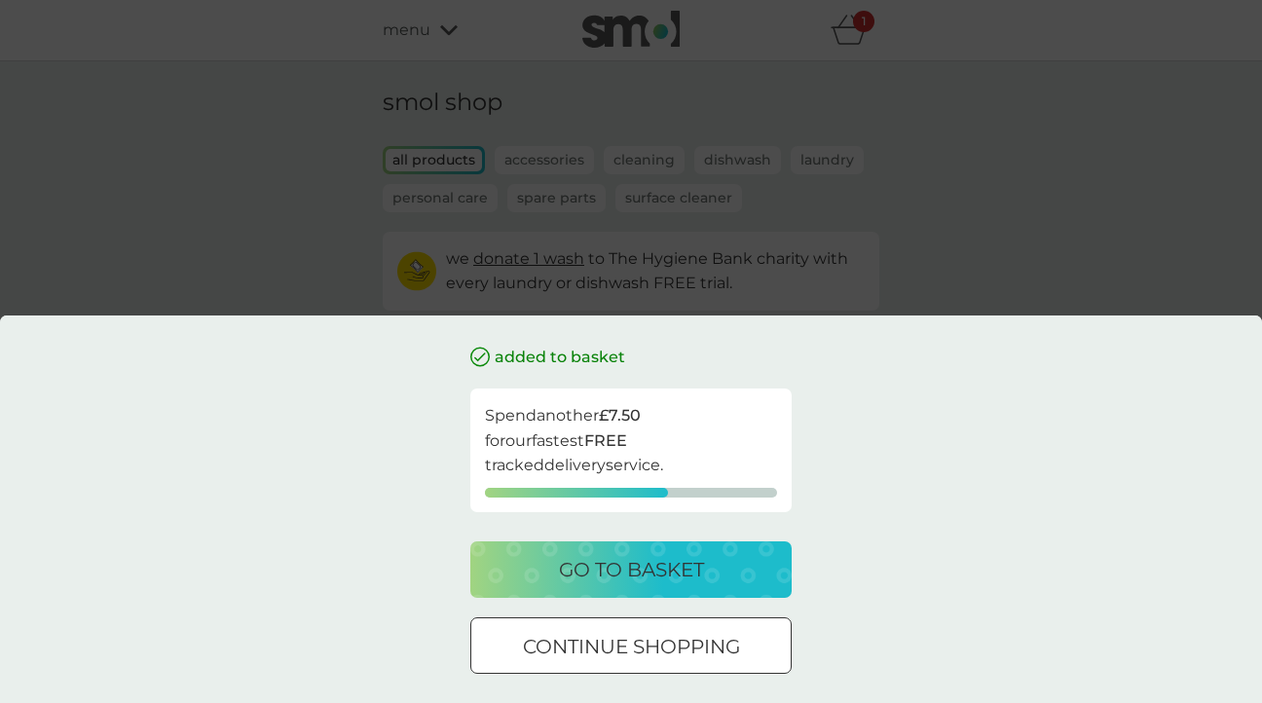
scroll to position [1887, 0]
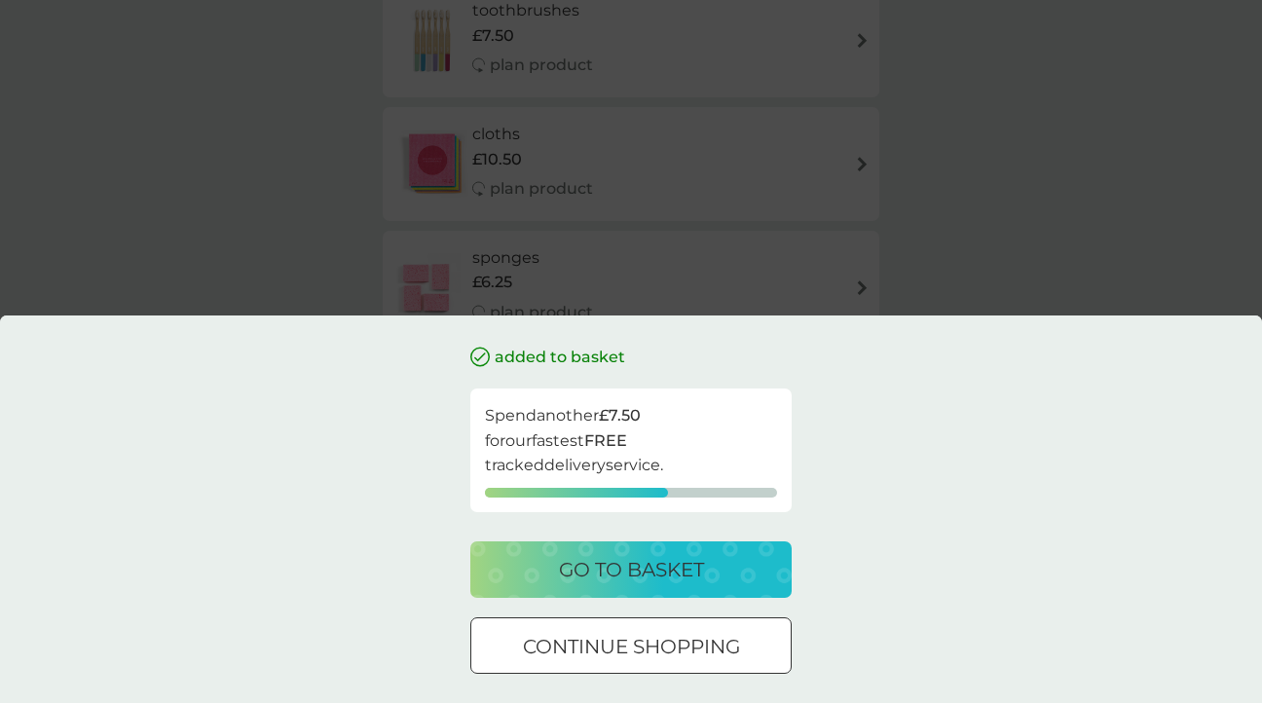
click at [637, 566] on p "go to basket" at bounding box center [631, 569] width 145 height 31
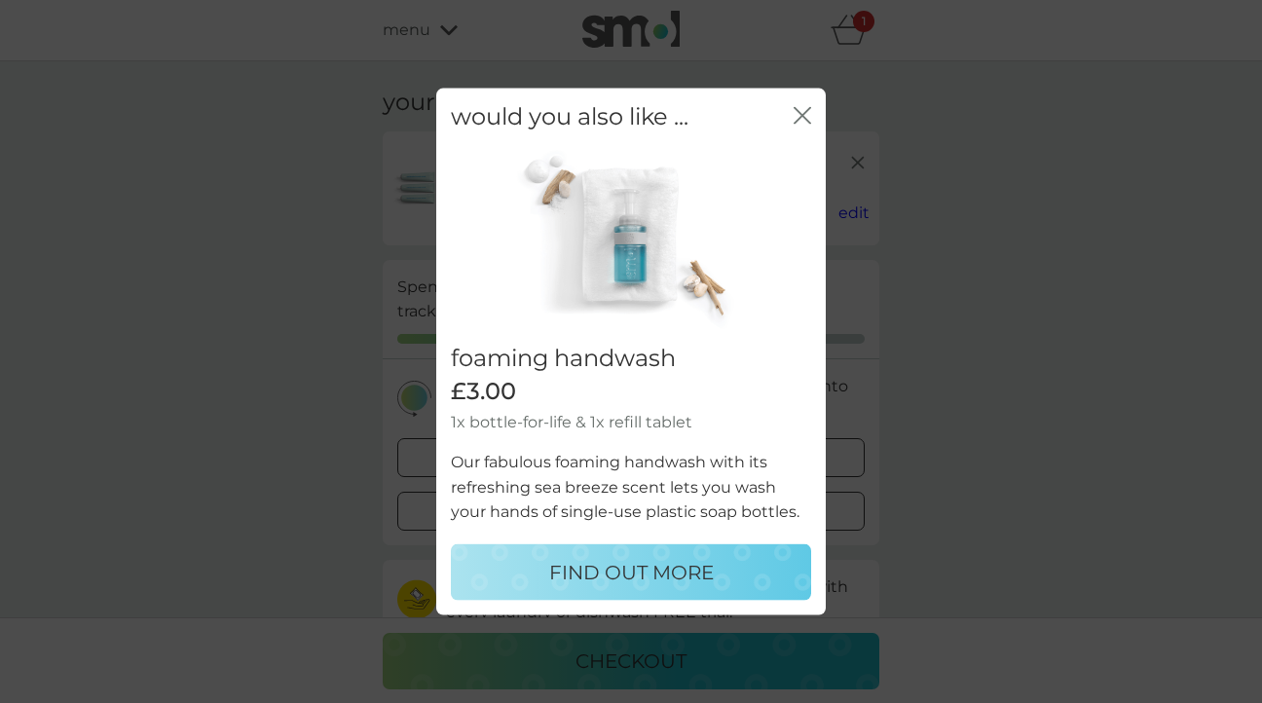
click at [805, 118] on icon "close" at bounding box center [803, 116] width 18 height 18
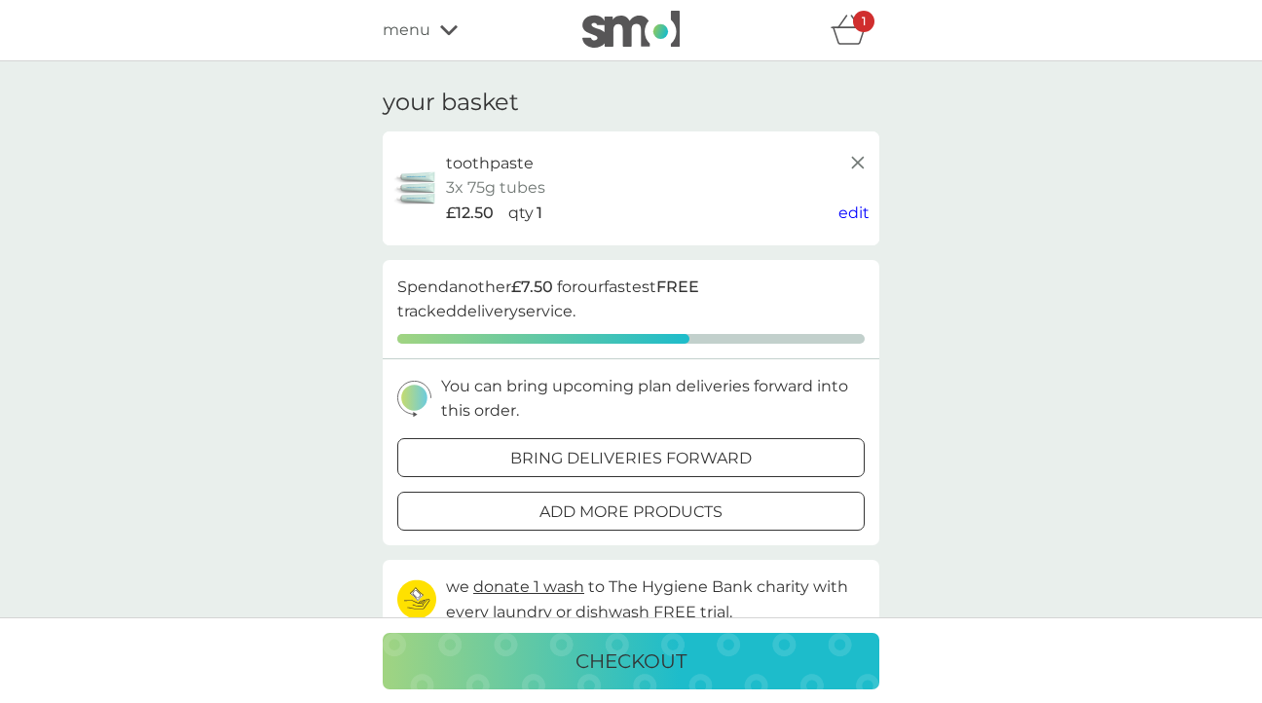
click at [858, 157] on icon at bounding box center [857, 162] width 23 height 23
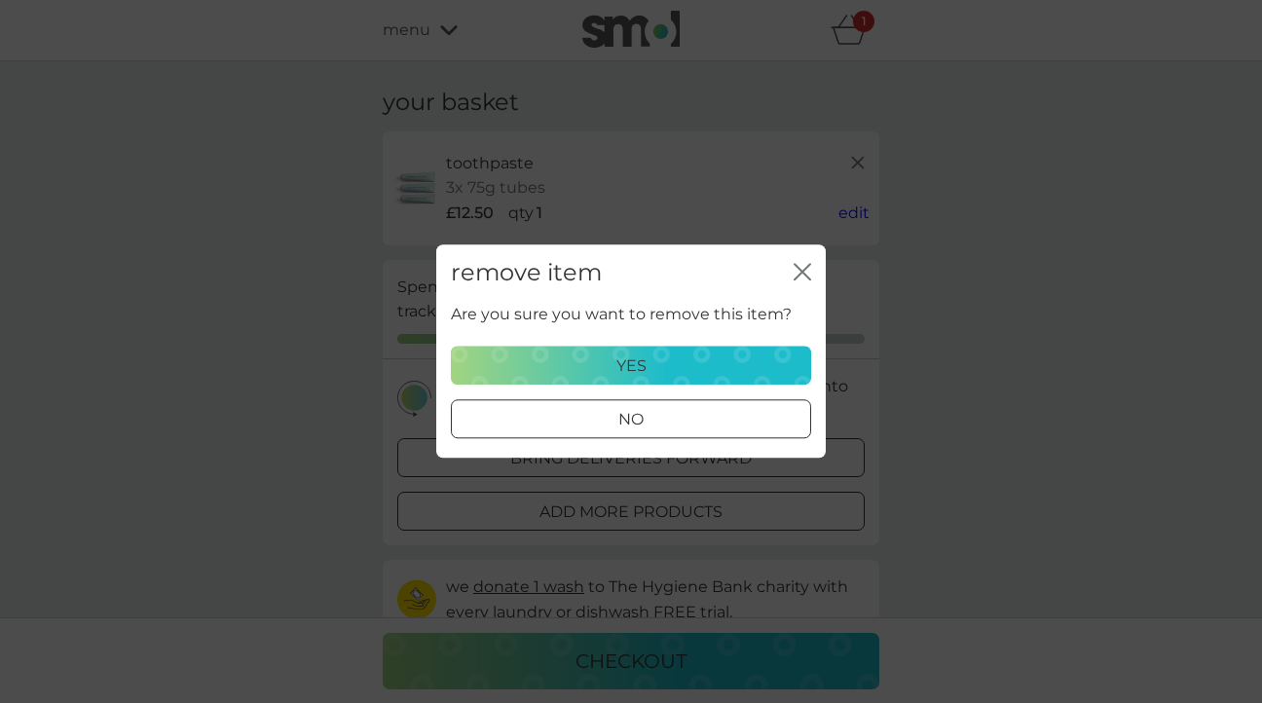
click at [629, 364] on p "yes" at bounding box center [632, 366] width 30 height 25
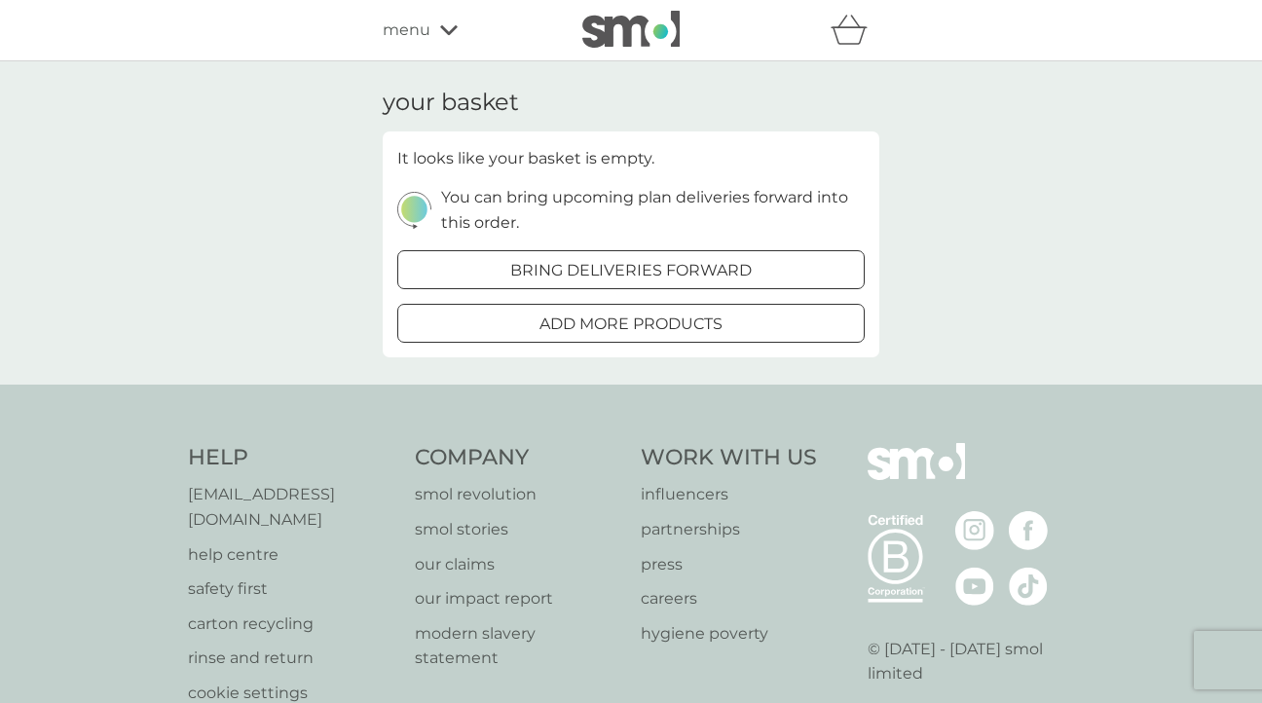
click at [242, 159] on div "your basket It looks like your basket is empty. You can bring upcoming plan del…" at bounding box center [631, 222] width 1262 height 323
click at [456, 31] on icon at bounding box center [449, 30] width 18 height 12
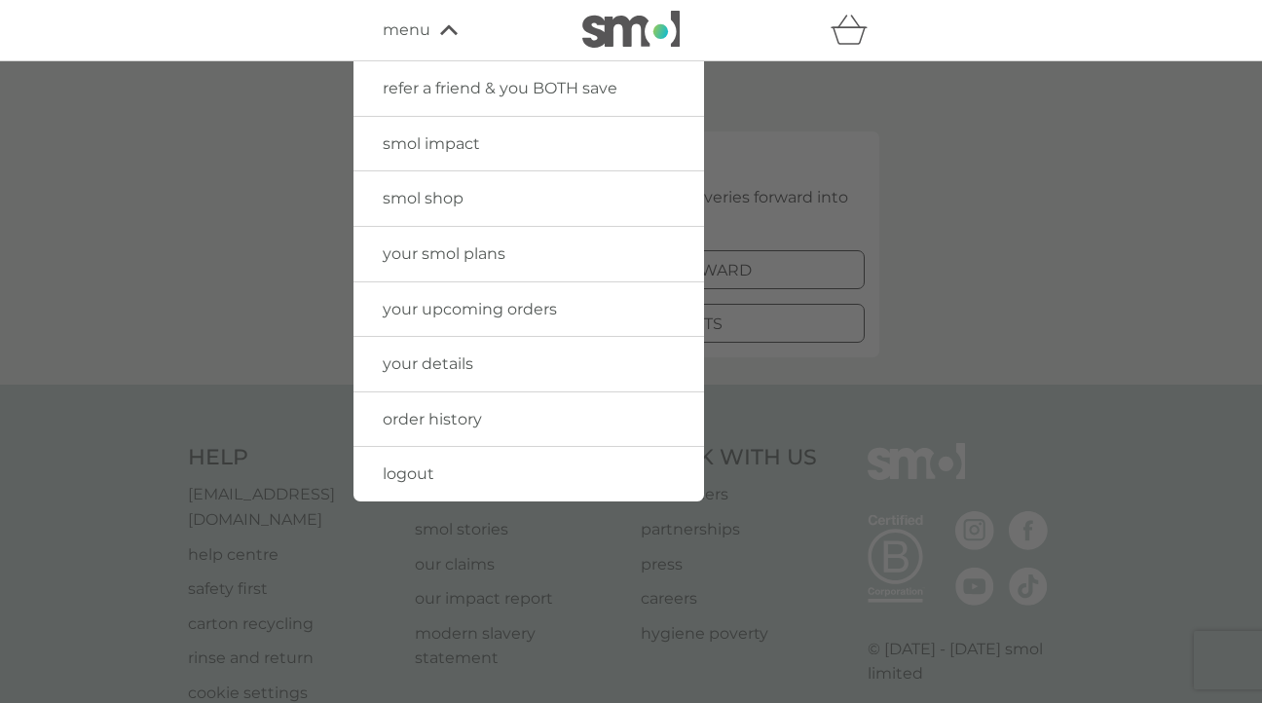
click at [404, 477] on span "logout" at bounding box center [409, 474] width 52 height 19
